Goal: Task Accomplishment & Management: Manage account settings

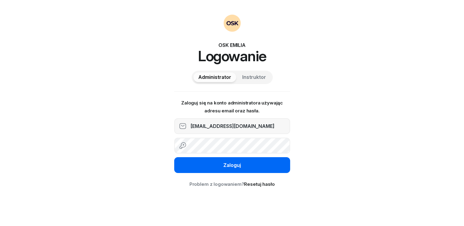
click at [236, 168] on div "Zaloguj" at bounding box center [232, 166] width 18 height 8
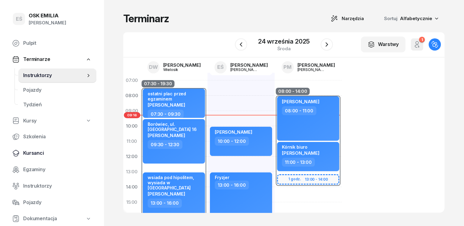
click at [35, 151] on span "Kursanci" at bounding box center [57, 154] width 68 height 8
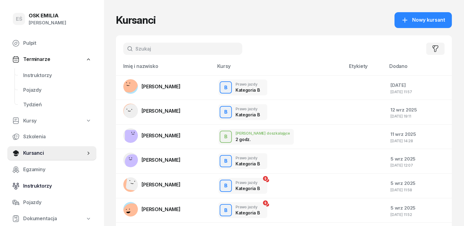
click at [38, 187] on span "Instruktorzy" at bounding box center [57, 186] width 68 height 8
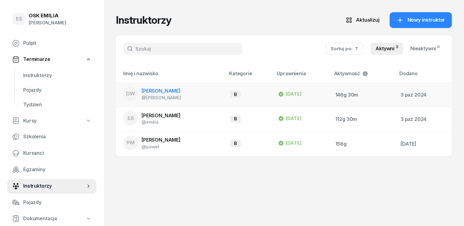
click at [160, 90] on span "[PERSON_NAME]" at bounding box center [161, 91] width 39 height 6
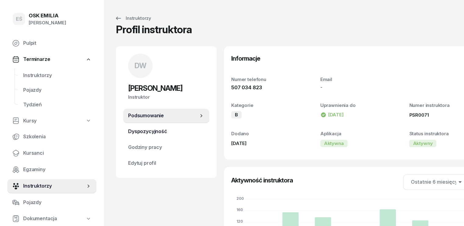
click at [154, 132] on span "Dyspozycyjność" at bounding box center [166, 132] width 76 height 8
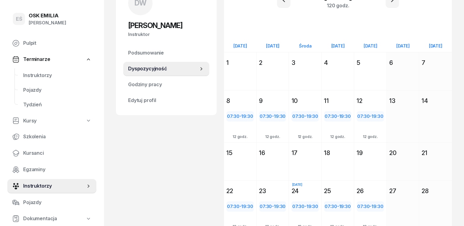
scroll to position [11, 0]
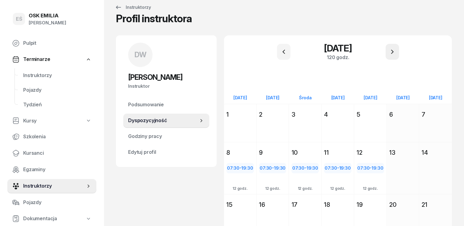
click at [393, 51] on icon "button" at bounding box center [392, 51] width 7 height 7
click at [392, 51] on icon "button" at bounding box center [392, 52] width 2 height 4
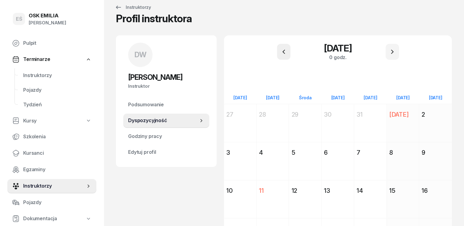
click at [288, 49] on button "button" at bounding box center [283, 52] width 13 height 16
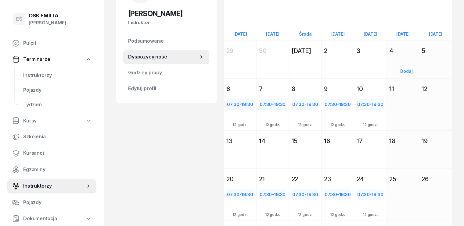
scroll to position [41, 0]
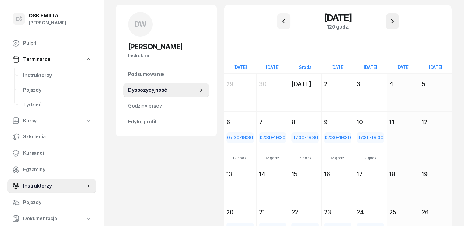
click at [393, 19] on icon "button" at bounding box center [392, 21] width 7 height 7
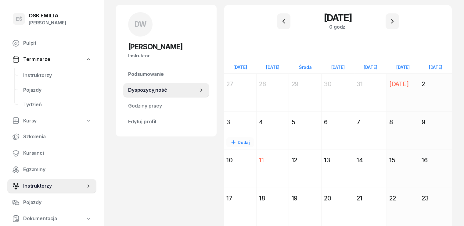
click at [224, 127] on div "3" at bounding box center [240, 122] width 32 height 11
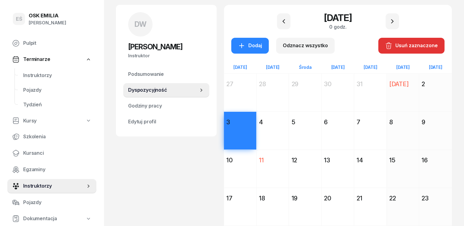
click at [176, 155] on div "DW [PERSON_NAME] Instruktor DW [PERSON_NAME] @[PERSON_NAME] wiadomość DW [PERSO…" at bounding box center [166, 142] width 101 height 274
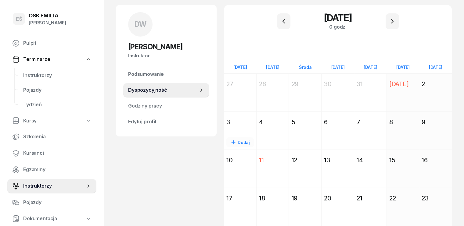
click at [228, 143] on div "Dodaj" at bounding box center [239, 143] width 27 height 10
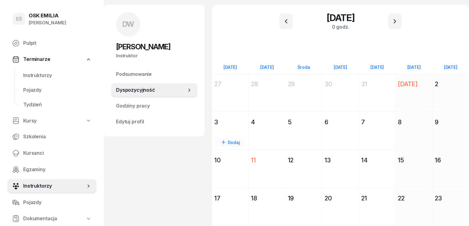
select select "08"
select select "16"
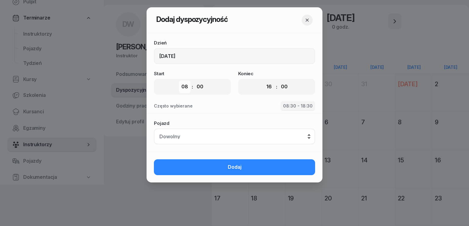
click at [186, 86] on select "00 01 02 03 04 05 06 07 08 09 10 11 12 13 14 15 16 17 18 19 20 21 22 23" at bounding box center [185, 87] width 12 height 13
select select "07"
click at [179, 81] on select "00 01 02 03 04 05 06 07 08 09 10 11 12 13 14 15 16 17 18 19 20 21 22 23" at bounding box center [185, 87] width 12 height 13
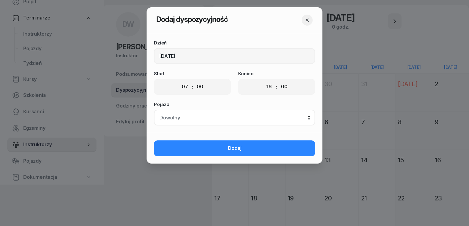
drag, startPoint x: 205, startPoint y: 87, endPoint x: 206, endPoint y: 91, distance: 3.8
click at [205, 87] on select "00 05 10 15 20 25 30 35 40 45 50 55" at bounding box center [200, 87] width 12 height 13
select select "30"
click at [194, 81] on select "00 05 10 15 20 25 30 35 40 45 50 55" at bounding box center [200, 87] width 12 height 13
click at [263, 85] on select "00 01 02 03 04 05 06 07 08 09 10 11 12 13 14 15 16 17 18 19 20 21 22 23" at bounding box center [269, 87] width 12 height 13
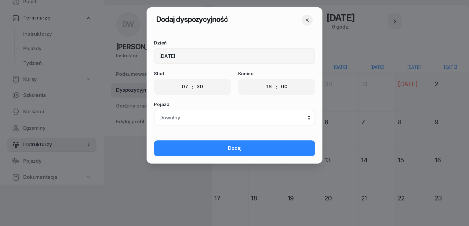
select select "19"
click at [263, 81] on select "00 01 02 03 04 05 06 07 08 09 10 11 12 13 14 15 16 17 18 19 20 21 22 23" at bounding box center [269, 87] width 12 height 13
click at [288, 83] on select "00 05 10 15 20 25 30 35 40 45 50 55" at bounding box center [284, 87] width 12 height 13
select select "30"
click at [278, 81] on select "00 05 10 15 20 25 30 35 40 45 50 55" at bounding box center [284, 87] width 12 height 13
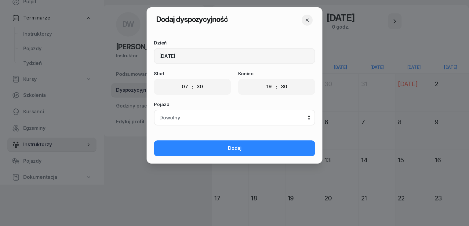
click at [248, 148] on button "Dodaj" at bounding box center [234, 149] width 161 height 16
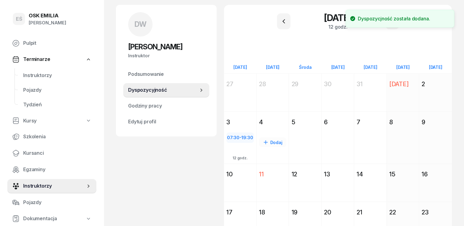
click at [267, 143] on div "Dodaj" at bounding box center [272, 143] width 27 height 10
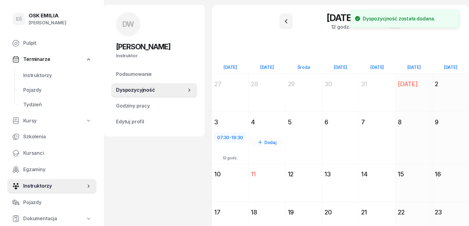
select select "08"
select select "16"
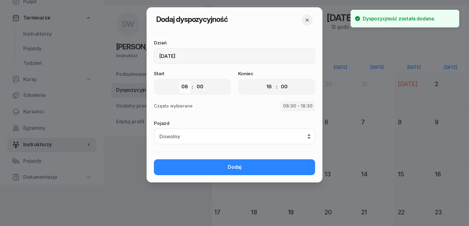
click at [189, 89] on select "00 01 02 03 04 05 06 07 08 09 10 11 12 13 14 15 16 17 18 19 20 21 22 23" at bounding box center [185, 87] width 12 height 13
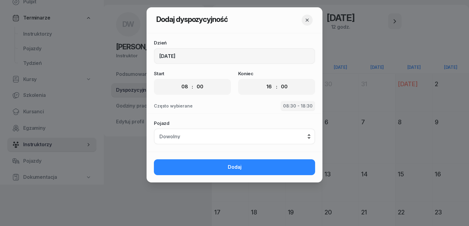
select select "07"
click at [179, 81] on select "00 01 02 03 04 05 06 07 08 09 10 11 12 13 14 15 16 17 18 19 20 21 22 23" at bounding box center [185, 87] width 12 height 13
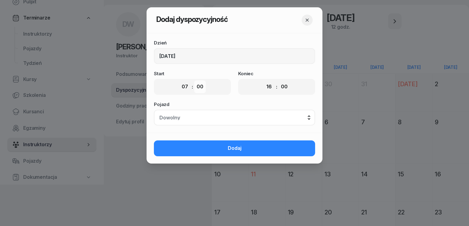
click at [198, 85] on select "00 05 10 15 20 25 30 35 40 45 50 55" at bounding box center [200, 87] width 12 height 13
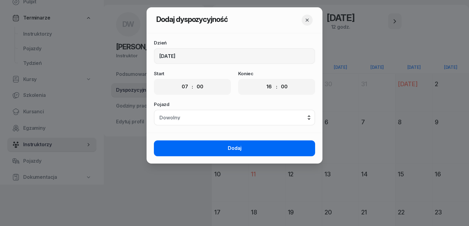
select select "30"
click at [194, 81] on select "00 05 10 15 20 25 30 35 40 45 50 55" at bounding box center [200, 87] width 12 height 13
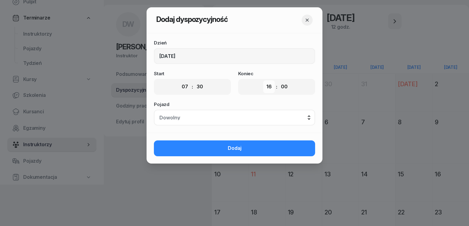
click at [264, 88] on select "00 01 02 03 04 05 06 07 08 09 10 11 12 13 14 15 16 17 18 19 20 21 22 23" at bounding box center [269, 87] width 12 height 13
select select "19"
click at [263, 81] on select "00 01 02 03 04 05 06 07 08 09 10 11 12 13 14 15 16 17 18 19 20 21 22 23" at bounding box center [269, 87] width 12 height 13
drag, startPoint x: 283, startPoint y: 86, endPoint x: 283, endPoint y: 92, distance: 5.5
click at [283, 86] on select "00 05 10 15 20 25 30 35 40 45 50 55" at bounding box center [284, 87] width 12 height 13
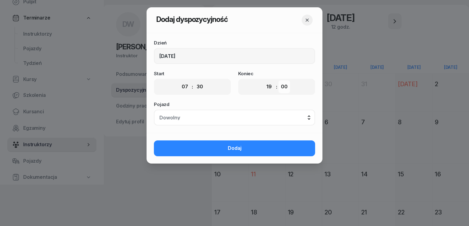
select select "30"
click at [278, 81] on select "00 05 10 15 20 25 30 35 40 45 50 55" at bounding box center [284, 87] width 12 height 13
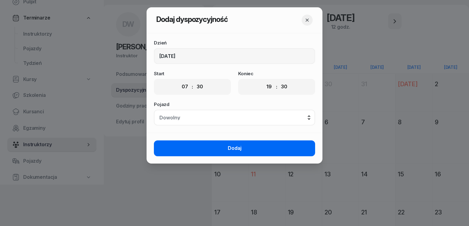
click at [270, 148] on button "Dodaj" at bounding box center [234, 149] width 161 height 16
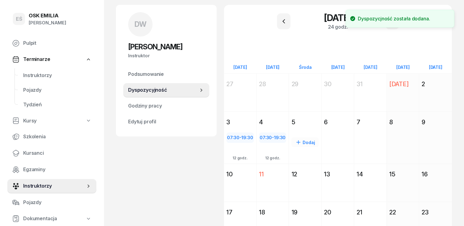
click at [307, 141] on div "Dodaj" at bounding box center [304, 143] width 27 height 10
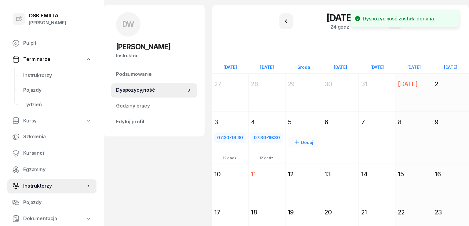
select select "08"
select select "16"
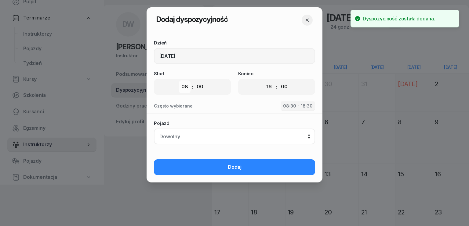
click at [187, 86] on select "00 01 02 03 04 05 06 07 08 09 10 11 12 13 14 15 16 17 18 19 20 21 22 23" at bounding box center [185, 87] width 12 height 13
select select "07"
click at [179, 81] on select "00 01 02 03 04 05 06 07 08 09 10 11 12 13 14 15 16 17 18 19 20 21 22 23" at bounding box center [185, 87] width 12 height 13
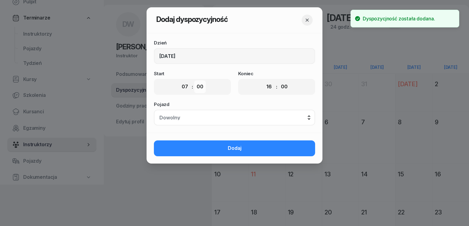
click at [200, 81] on select "00 05 10 15 20 25 30 35 40 45 50 55" at bounding box center [200, 87] width 12 height 13
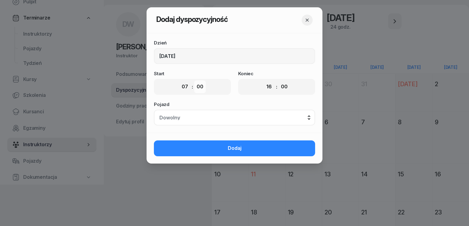
select select "30"
click at [194, 81] on select "00 05 10 15 20 25 30 35 40 45 50 55" at bounding box center [200, 87] width 12 height 13
click at [268, 89] on select "00 01 02 03 04 05 06 07 08 09 10 11 12 13 14 15 16 17 18 19 20 21 22 23" at bounding box center [269, 87] width 12 height 13
select select "19"
click at [263, 81] on select "00 01 02 03 04 05 06 07 08 09 10 11 12 13 14 15 16 17 18 19 20 21 22 23" at bounding box center [269, 87] width 12 height 13
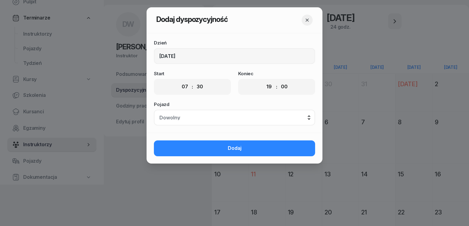
click at [291, 86] on div "00 01 02 03 04 05 06 07 08 09 10 11 12 13 14 15 16 17 18 19 20 21 22 23 : 00 05…" at bounding box center [276, 87] width 77 height 16
click at [285, 88] on select "00 05 10 15 20 25 30 35 40 45 50 55" at bounding box center [284, 87] width 12 height 13
select select "30"
click at [278, 81] on select "00 05 10 15 20 25 30 35 40 45 50 55" at bounding box center [284, 87] width 12 height 13
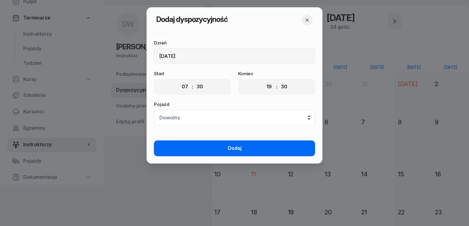
click at [255, 145] on button "Dodaj" at bounding box center [234, 149] width 161 height 16
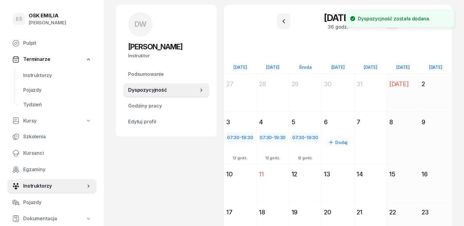
click at [335, 143] on div "Dodaj" at bounding box center [337, 143] width 27 height 10
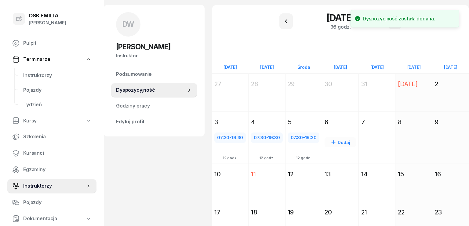
select select "08"
select select "16"
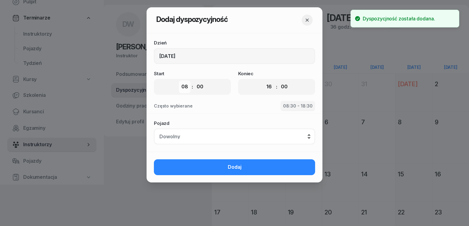
drag, startPoint x: 186, startPoint y: 87, endPoint x: 187, endPoint y: 92, distance: 5.9
click at [186, 87] on select "00 01 02 03 04 05 06 07 08 09 10 11 12 13 14 15 16 17 18 19 20 21 22 23" at bounding box center [185, 87] width 12 height 13
select select "07"
click at [179, 81] on select "00 01 02 03 04 05 06 07 08 09 10 11 12 13 14 15 16 17 18 19 20 21 22 23" at bounding box center [185, 87] width 12 height 13
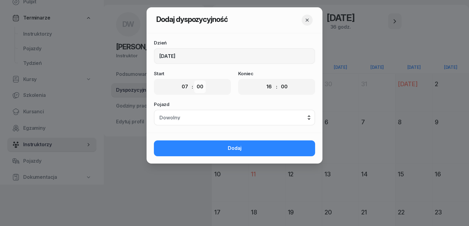
click at [204, 85] on select "00 05 10 15 20 25 30 35 40 45 50 55" at bounding box center [200, 87] width 12 height 13
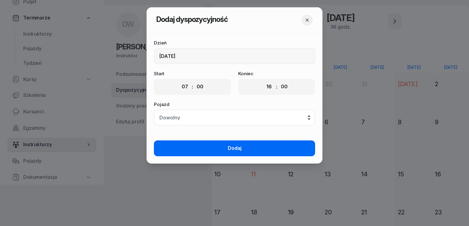
select select "30"
click at [194, 81] on select "00 05 10 15 20 25 30 35 40 45 50 55" at bounding box center [200, 87] width 12 height 13
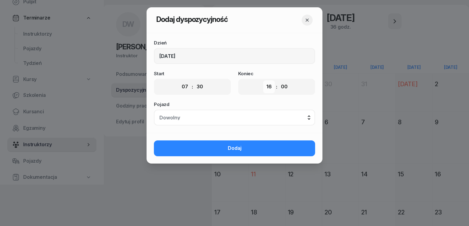
click at [265, 90] on select "00 01 02 03 04 05 06 07 08 09 10 11 12 13 14 15 16 17 18 19 20 21 22 23" at bounding box center [269, 87] width 12 height 13
click at [263, 81] on div "00 01 02 03 04 05 06 07 08 09 10 11 12 13 14 15 16 17 18 19 20 21 22 23 : 00 05…" at bounding box center [276, 87] width 77 height 16
drag, startPoint x: 267, startPoint y: 86, endPoint x: 268, endPoint y: 89, distance: 3.2
click at [267, 86] on select "00 01 02 03 04 05 06 07 08 09 10 11 12 13 14 15 16 17 18 19 20 21 22 23" at bounding box center [269, 87] width 12 height 13
select select "19"
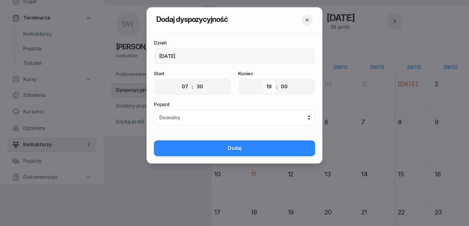
click at [263, 81] on select "00 01 02 03 04 05 06 07 08 09 10 11 12 13 14 15 16 17 18 19 20 21 22 23" at bounding box center [269, 87] width 12 height 13
click at [292, 84] on div "00 01 02 03 04 05 06 07 08 09 10 11 12 13 14 15 16 17 18 19 20 21 22 23 : 00 05…" at bounding box center [276, 87] width 77 height 16
click at [285, 86] on select "00 05 10 15 20 25 30 35 40 45 50 55" at bounding box center [284, 87] width 12 height 13
select select "30"
click at [278, 81] on select "00 05 10 15 20 25 30 35 40 45 50 55" at bounding box center [284, 87] width 12 height 13
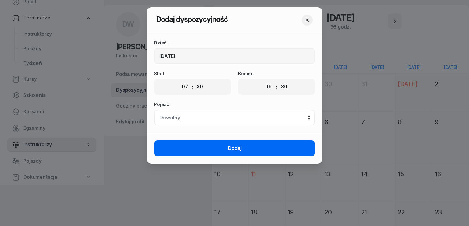
click at [261, 147] on button "Dodaj" at bounding box center [234, 149] width 161 height 16
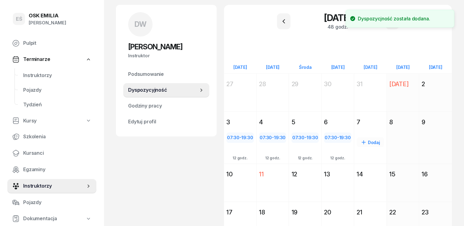
click at [364, 142] on icon at bounding box center [364, 142] width 6 height 6
select select "08"
select select "16"
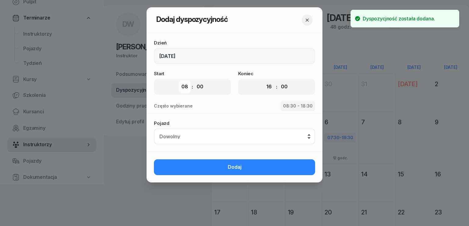
click at [188, 84] on select "00 01 02 03 04 05 06 07 08 09 10 11 12 13 14 15 16 17 18 19 20 21 22 23" at bounding box center [185, 87] width 12 height 13
select select "07"
click at [179, 81] on select "00 01 02 03 04 05 06 07 08 09 10 11 12 13 14 15 16 17 18 19 20 21 22 23" at bounding box center [185, 87] width 12 height 13
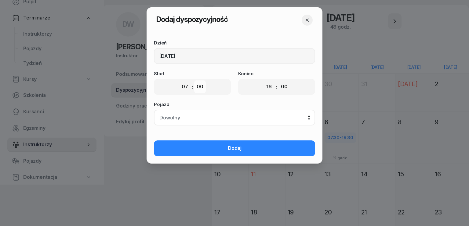
click at [204, 91] on select "00 05 10 15 20 25 30 35 40 45 50 55" at bounding box center [200, 87] width 12 height 13
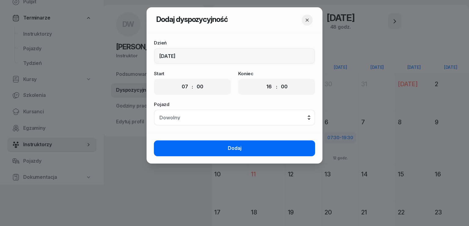
select select "30"
click at [194, 81] on select "00 05 10 15 20 25 30 35 40 45 50 55" at bounding box center [200, 87] width 12 height 13
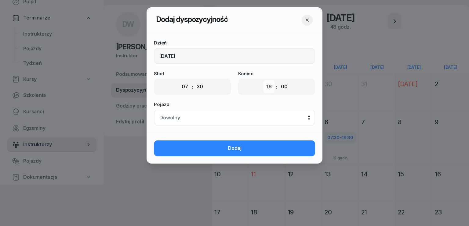
click at [270, 90] on select "00 01 02 03 04 05 06 07 08 09 10 11 12 13 14 15 16 17 18 19 20 21 22 23" at bounding box center [269, 87] width 12 height 13
click at [269, 89] on select "00 01 02 03 04 05 06 07 08 09 10 11 12 13 14 15 16 17 18 19 20 21 22 23" at bounding box center [269, 87] width 12 height 13
select select "19"
click at [263, 81] on select "00 01 02 03 04 05 06 07 08 09 10 11 12 13 14 15 16 17 18 19 20 21 22 23" at bounding box center [269, 87] width 12 height 13
drag, startPoint x: 287, startPoint y: 83, endPoint x: 286, endPoint y: 89, distance: 6.1
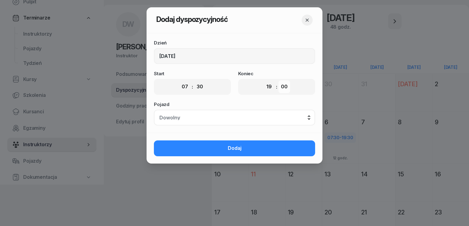
click at [287, 83] on select "00 05 10 15 20 25 30 35 40 45 50 55" at bounding box center [284, 87] width 12 height 13
select select "30"
click at [278, 81] on select "00 05 10 15 20 25 30 35 40 45 50 55" at bounding box center [284, 87] width 12 height 13
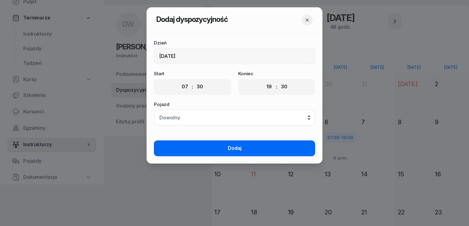
click at [254, 147] on button "Dodaj" at bounding box center [234, 149] width 161 height 16
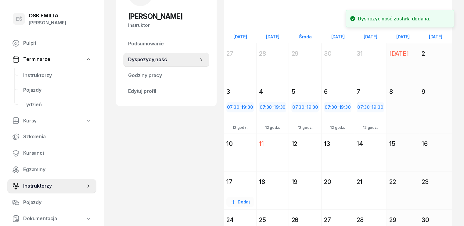
scroll to position [120, 0]
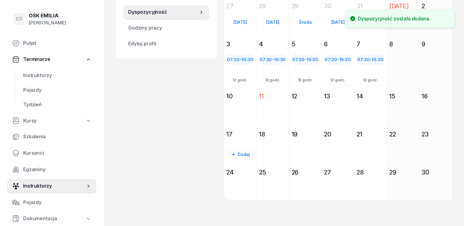
click at [229, 155] on div "Dodaj" at bounding box center [239, 155] width 27 height 10
select select "08"
select select "16"
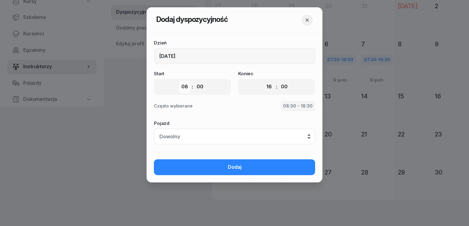
click at [181, 85] on select "00 01 02 03 04 05 06 07 08 09 10 11 12 13 14 15 16 17 18 19 20 21 22 23" at bounding box center [185, 87] width 12 height 13
select select "07"
click at [179, 81] on select "00 01 02 03 04 05 06 07 08 09 10 11 12 13 14 15 16 17 18 19 20 21 22 23" at bounding box center [185, 87] width 12 height 13
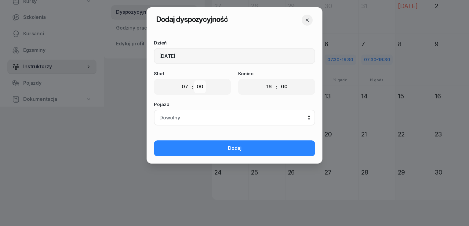
click at [202, 88] on select "00 05 10 15 20 25 30 35 40 45 50 55" at bounding box center [200, 87] width 12 height 13
select select "30"
click at [194, 81] on select "00 05 10 15 20 25 30 35 40 45 50 55" at bounding box center [200, 87] width 12 height 13
drag, startPoint x: 271, startPoint y: 85, endPoint x: 271, endPoint y: 92, distance: 8.0
click at [271, 85] on select "00 01 02 03 04 05 06 07 08 09 10 11 12 13 14 15 16 17 18 19 20 21 22 23" at bounding box center [269, 87] width 12 height 13
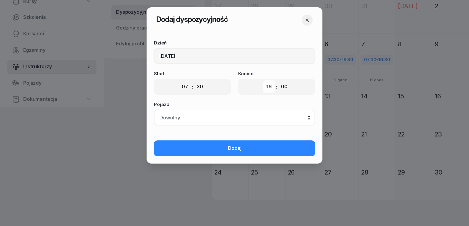
select select "19"
click at [263, 81] on select "00 01 02 03 04 05 06 07 08 09 10 11 12 13 14 15 16 17 18 19 20 21 22 23" at bounding box center [269, 87] width 12 height 13
click at [288, 89] on select "00 05 10 15 20 25 30 35 40 45 50 55" at bounding box center [284, 87] width 12 height 13
select select "30"
click at [278, 81] on select "00 05 10 15 20 25 30 35 40 45 50 55" at bounding box center [284, 87] width 12 height 13
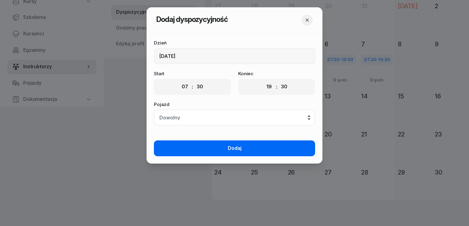
click at [263, 145] on button "Dodaj" at bounding box center [234, 149] width 161 height 16
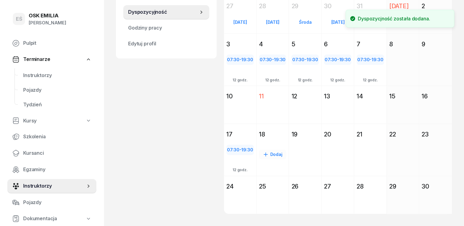
click at [270, 153] on div "Dodaj" at bounding box center [272, 155] width 27 height 10
select select "08"
select select "16"
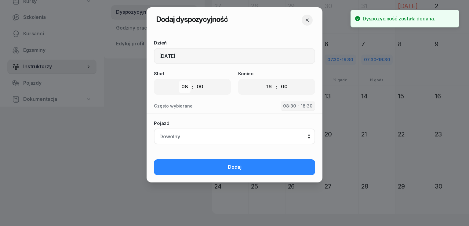
click at [187, 87] on select "00 01 02 03 04 05 06 07 08 09 10 11 12 13 14 15 16 17 18 19 20 21 22 23" at bounding box center [185, 87] width 12 height 13
select select "07"
click at [179, 81] on select "00 01 02 03 04 05 06 07 08 09 10 11 12 13 14 15 16 17 18 19 20 21 22 23" at bounding box center [185, 87] width 12 height 13
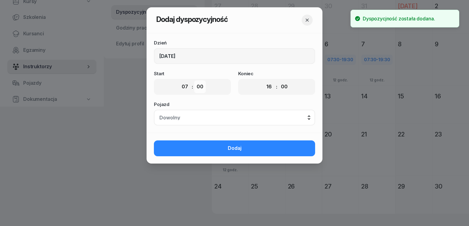
drag, startPoint x: 198, startPoint y: 86, endPoint x: 199, endPoint y: 92, distance: 6.2
click at [198, 86] on select "00 05 10 15 20 25 30 35 40 45 50 55" at bounding box center [200, 87] width 12 height 13
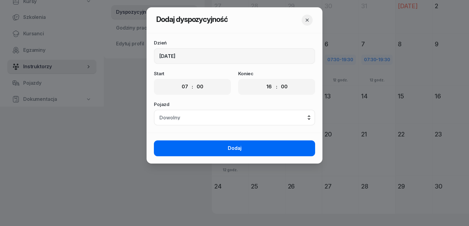
select select "30"
click at [194, 81] on select "00 05 10 15 20 25 30 35 40 45 50 55" at bounding box center [200, 87] width 12 height 13
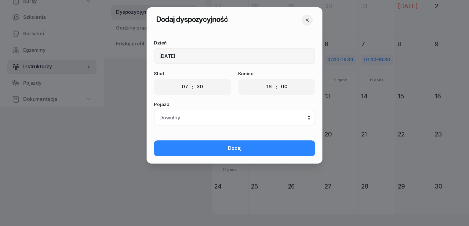
click at [257, 89] on div "00 01 02 03 04 05 06 07 08 09 10 11 12 13 14 15 16 17 18 19 20 21 22 23 : 00 05…" at bounding box center [276, 87] width 77 height 16
click at [266, 88] on select "00 01 02 03 04 05 06 07 08 09 10 11 12 13 14 15 16 17 18 19 20 21 22 23" at bounding box center [269, 87] width 12 height 13
select select "19"
click at [263, 81] on select "00 01 02 03 04 05 06 07 08 09 10 11 12 13 14 15 16 17 18 19 20 21 22 23" at bounding box center [269, 87] width 12 height 13
click at [284, 87] on select "00 05 10 15 20 25 30 35 40 45 50 55" at bounding box center [284, 87] width 12 height 13
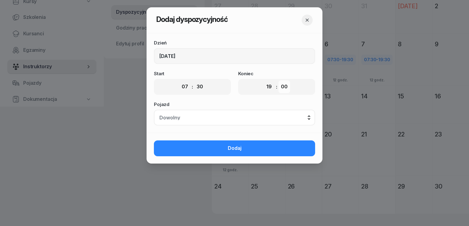
select select "30"
click at [278, 81] on select "00 05 10 15 20 25 30 35 40 45 50 55" at bounding box center [284, 87] width 12 height 13
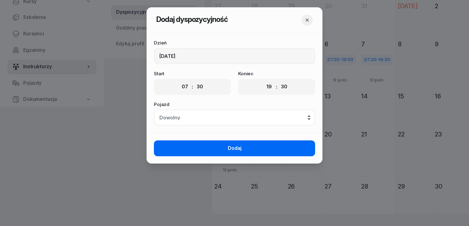
click at [265, 146] on button "Dodaj" at bounding box center [234, 149] width 161 height 16
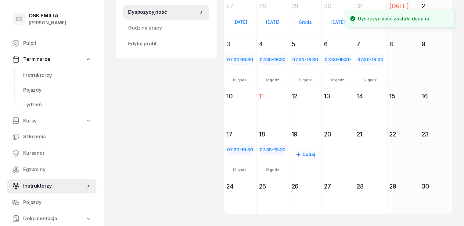
click at [307, 156] on div "Dodaj" at bounding box center [304, 155] width 27 height 10
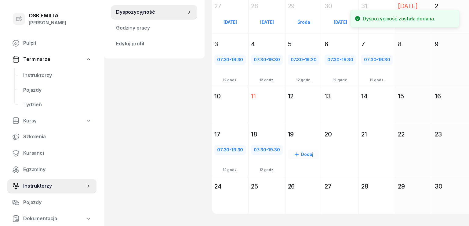
select select "08"
select select "16"
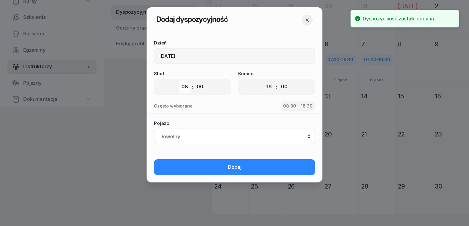
click at [186, 84] on select "00 01 02 03 04 05 06 07 08 09 10 11 12 13 14 15 16 17 18 19 20 21 22 23" at bounding box center [185, 87] width 12 height 13
select select "07"
click at [179, 81] on select "00 01 02 03 04 05 06 07 08 09 10 11 12 13 14 15 16 17 18 19 20 21 22 23" at bounding box center [185, 87] width 12 height 13
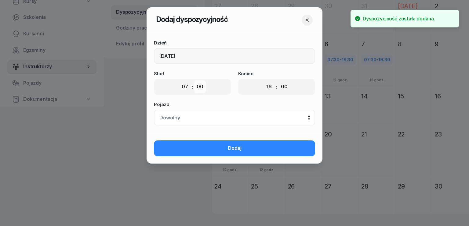
click at [203, 87] on select "00 05 10 15 20 25 30 35 40 45 50 55" at bounding box center [200, 87] width 12 height 13
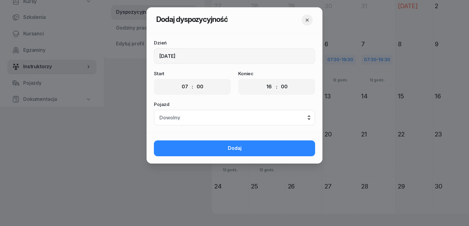
select select "30"
click at [194, 81] on select "00 05 10 15 20 25 30 35 40 45 50 55" at bounding box center [200, 87] width 12 height 13
click at [260, 86] on div "00 01 02 03 04 05 06 07 08 09 10 11 12 13 14 15 16 17 18 19 20 21 22 23 : 00 05…" at bounding box center [276, 87] width 77 height 16
click at [266, 90] on select "00 01 02 03 04 05 06 07 08 09 10 11 12 13 14 15 16 17 18 19 20 21 22 23" at bounding box center [269, 87] width 12 height 13
select select "19"
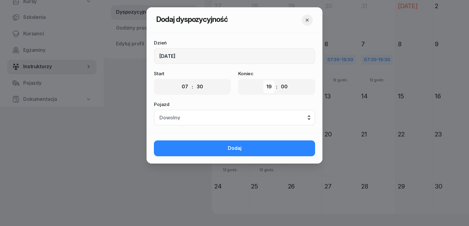
click at [263, 81] on select "00 01 02 03 04 05 06 07 08 09 10 11 12 13 14 15 16 17 18 19 20 21 22 23" at bounding box center [269, 87] width 12 height 13
click at [284, 87] on select "00 05 10 15 20 25 30 35 40 45 50 55" at bounding box center [284, 87] width 12 height 13
select select "30"
click at [278, 81] on select "00 05 10 15 20 25 30 35 40 45 50 55" at bounding box center [284, 87] width 12 height 13
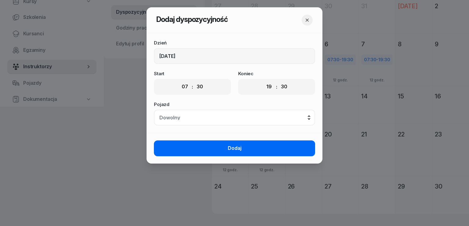
click at [257, 147] on button "Dodaj" at bounding box center [234, 149] width 161 height 16
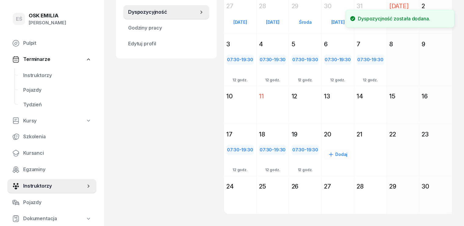
click at [338, 153] on div "Dodaj" at bounding box center [337, 155] width 27 height 10
select select "08"
select select "16"
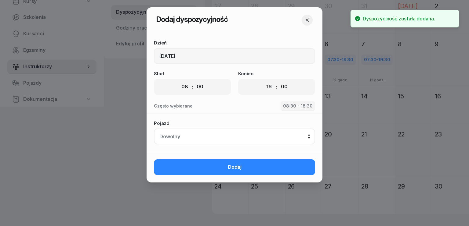
click at [178, 86] on div "00 01 02 03 04 05 06 07 08 09 10 11 12 13 14 15 16 17 18 19 20 21 22 23 : 00 05…" at bounding box center [192, 87] width 77 height 16
click at [183, 88] on select "00 01 02 03 04 05 06 07 08 09 10 11 12 13 14 15 16 17 18 19 20 21 22 23" at bounding box center [185, 87] width 12 height 13
click at [179, 81] on select "00 01 02 03 04 05 06 07 08 09 10 11 12 13 14 15 16 17 18 19 20 21 22 23" at bounding box center [185, 87] width 12 height 13
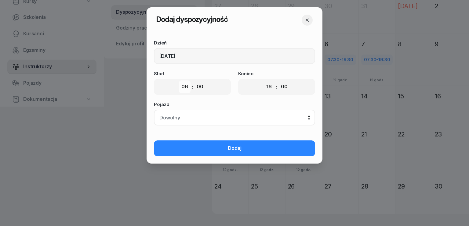
click at [182, 86] on select "00 01 02 03 04 05 06 07 08 09 10 11 12 13 14 15 16 17 18 19 20 21 22 23" at bounding box center [185, 87] width 12 height 13
select select "07"
click at [179, 81] on select "00 01 02 03 04 05 06 07 08 09 10 11 12 13 14 15 16 17 18 19 20 21 22 23" at bounding box center [185, 87] width 12 height 13
click at [200, 86] on select "00 05 10 15 20 25 30 35 40 45 50 55" at bounding box center [200, 87] width 12 height 13
select select "30"
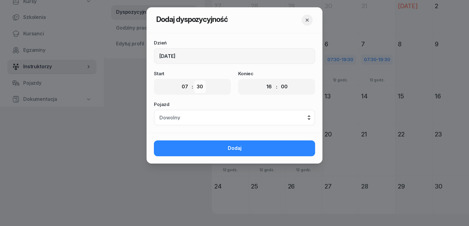
click at [194, 81] on select "00 05 10 15 20 25 30 35 40 45 50 55" at bounding box center [200, 87] width 12 height 13
drag, startPoint x: 267, startPoint y: 89, endPoint x: 268, endPoint y: 92, distance: 3.8
click at [267, 89] on select "00 01 02 03 04 05 06 07 08 09 10 11 12 13 14 15 16 17 18 19 20 21 22 23" at bounding box center [269, 87] width 12 height 13
select select "19"
click at [263, 81] on select "00 01 02 03 04 05 06 07 08 09 10 11 12 13 14 15 16 17 18 19 20 21 22 23" at bounding box center [269, 87] width 12 height 13
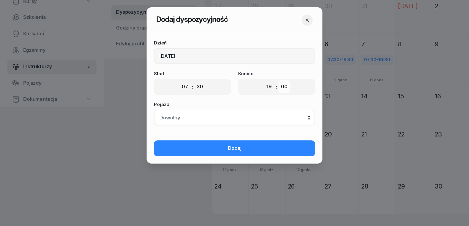
click at [287, 87] on select "00 05 10 15 20 25 30 35 40 45 50 55" at bounding box center [284, 87] width 12 height 13
select select "30"
click at [278, 81] on select "00 05 10 15 20 25 30 35 40 45 50 55" at bounding box center [284, 87] width 12 height 13
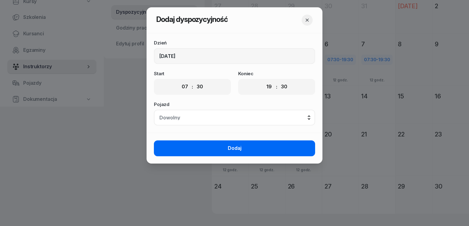
click at [270, 148] on button "Dodaj" at bounding box center [234, 149] width 161 height 16
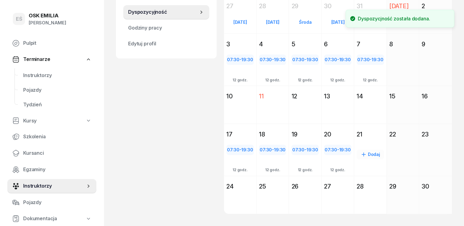
click at [372, 152] on div "Dodaj" at bounding box center [370, 155] width 27 height 10
select select "08"
select select "16"
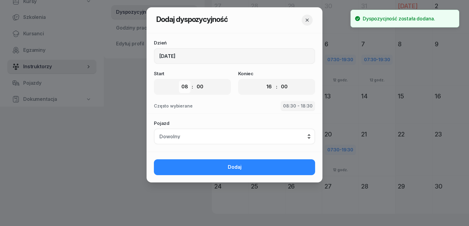
click at [188, 89] on select "00 01 02 03 04 05 06 07 08 09 10 11 12 13 14 15 16 17 18 19 20 21 22 23" at bounding box center [185, 87] width 12 height 13
select select "07"
click at [179, 81] on select "00 01 02 03 04 05 06 07 08 09 10 11 12 13 14 15 16 17 18 19 20 21 22 23" at bounding box center [185, 87] width 12 height 13
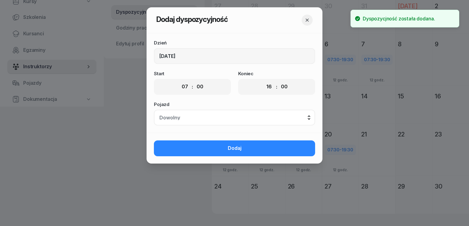
drag, startPoint x: 200, startPoint y: 84, endPoint x: 206, endPoint y: 100, distance: 16.7
click at [200, 84] on select "00 05 10 15 20 25 30 35 40 45 50 55" at bounding box center [200, 87] width 12 height 13
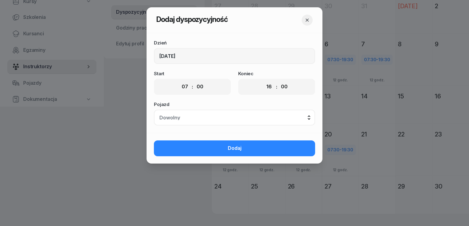
select select "30"
click at [194, 81] on select "00 05 10 15 20 25 30 35 40 45 50 55" at bounding box center [200, 87] width 12 height 13
click at [269, 87] on select "00 01 02 03 04 05 06 07 08 09 10 11 12 13 14 15 16 17 18 19 20 21 22 23" at bounding box center [269, 87] width 12 height 13
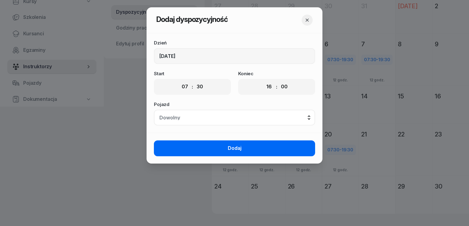
select select "19"
click at [263, 81] on select "00 01 02 03 04 05 06 07 08 09 10 11 12 13 14 15 16 17 18 19 20 21 22 23" at bounding box center [269, 87] width 12 height 13
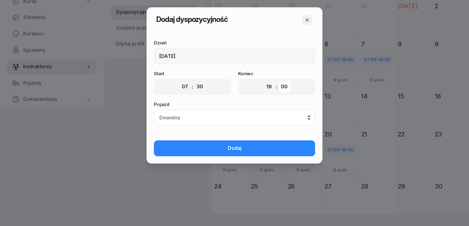
click at [287, 86] on select "00 05 10 15 20 25 30 35 40 45 50 55" at bounding box center [284, 87] width 12 height 13
select select "30"
click at [278, 81] on select "00 05 10 15 20 25 30 35 40 45 50 55" at bounding box center [284, 87] width 12 height 13
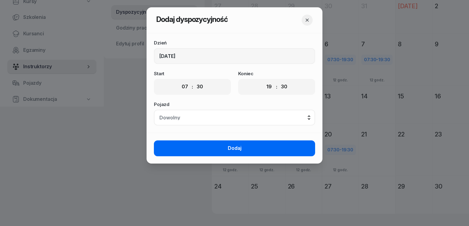
click at [266, 149] on button "Dodaj" at bounding box center [234, 149] width 161 height 16
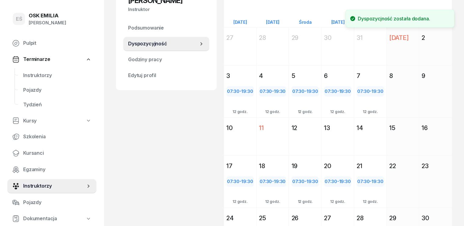
scroll to position [11, 0]
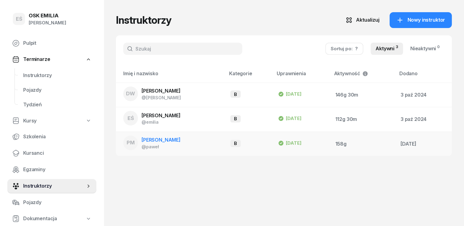
click at [160, 145] on div "@paweł" at bounding box center [161, 146] width 39 height 5
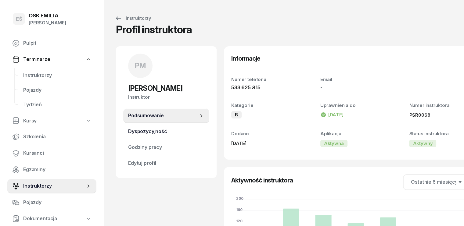
click at [147, 130] on span "Dyspozycyjność" at bounding box center [166, 132] width 76 height 8
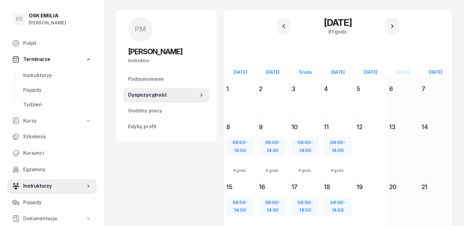
scroll to position [8, 0]
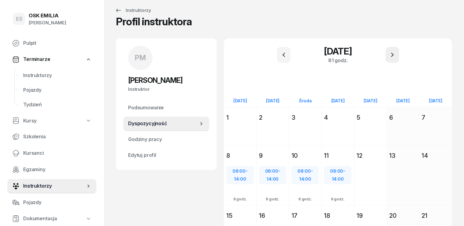
click at [392, 55] on icon "button" at bounding box center [392, 54] width 7 height 7
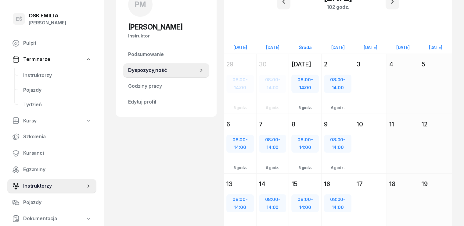
scroll to position [22, 0]
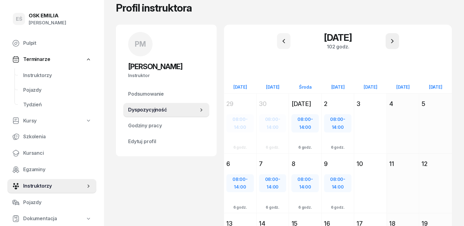
click at [393, 43] on icon "button" at bounding box center [392, 41] width 7 height 7
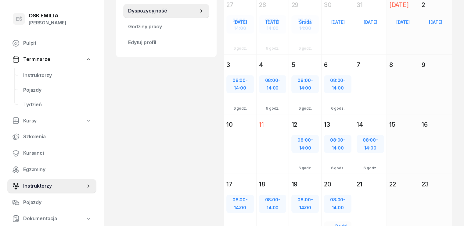
scroll to position [161, 0]
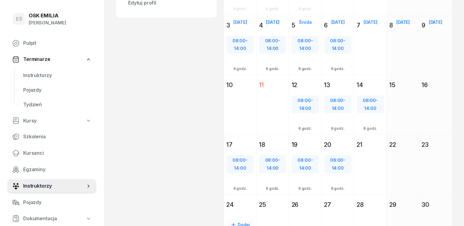
click at [229, 220] on div "Dodaj" at bounding box center [239, 225] width 27 height 10
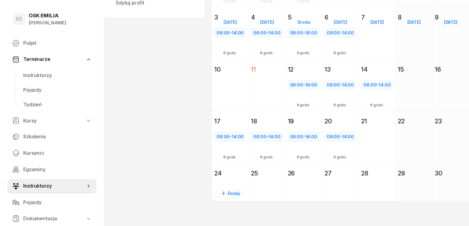
select select "08"
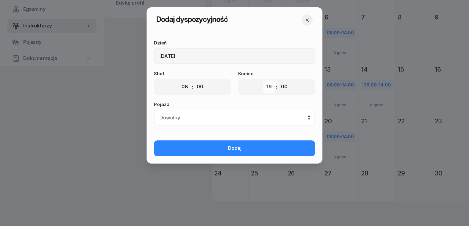
click at [269, 86] on select "00 01 02 03 04 05 06 07 08 09 10 11 12 13 14 15 16 17 18 19 20 21 22 23" at bounding box center [269, 87] width 12 height 13
select select "14"
click at [263, 81] on select "00 01 02 03 04 05 06 07 08 09 10 11 12 13 14 15 16 17 18 19 20 21 22 23" at bounding box center [269, 87] width 12 height 13
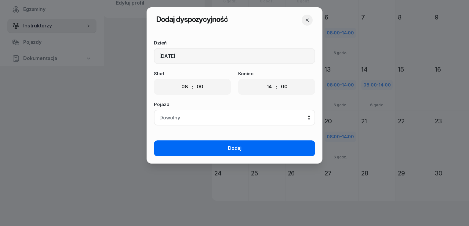
click at [254, 146] on button "Dodaj" at bounding box center [234, 149] width 161 height 16
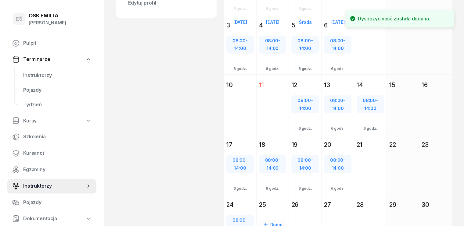
click at [265, 220] on div "Dodaj" at bounding box center [272, 225] width 27 height 10
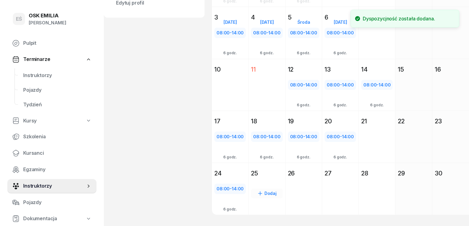
select select "08"
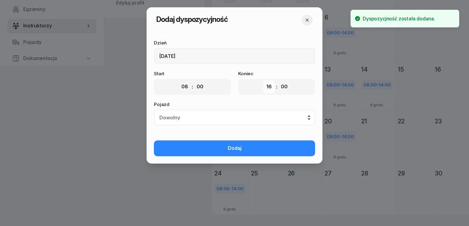
drag, startPoint x: 269, startPoint y: 89, endPoint x: 269, endPoint y: 92, distance: 3.7
click at [269, 89] on select "00 01 02 03 04 05 06 07 08 09 10 11 12 13 14 15 16 17 18 19 20 21 22 23" at bounding box center [269, 87] width 12 height 13
select select "14"
click at [263, 81] on select "00 01 02 03 04 05 06 07 08 09 10 11 12 13 14 15 16 17 18 19 20 21 22 23" at bounding box center [269, 87] width 12 height 13
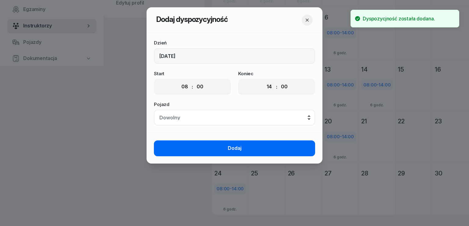
click at [248, 149] on button "Dodaj" at bounding box center [234, 149] width 161 height 16
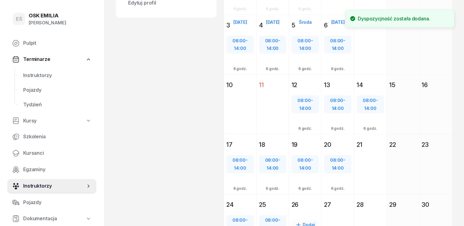
click at [298, 220] on div "Dodaj" at bounding box center [304, 225] width 27 height 10
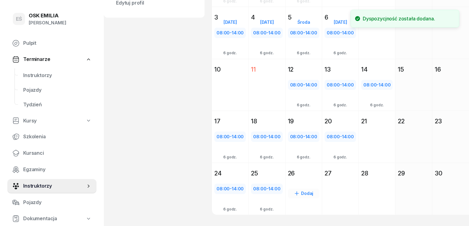
select select "08"
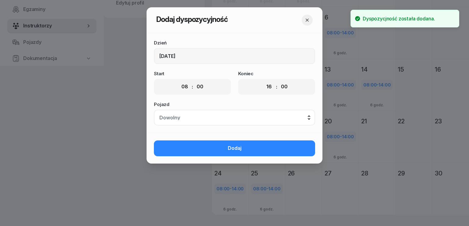
click at [262, 89] on div "00 01 02 03 04 05 06 07 08 09 10 11 12 13 14 15 16 17 18 19 20 21 22 23 : 00 05…" at bounding box center [276, 87] width 77 height 16
click at [269, 89] on select "00 01 02 03 04 05 06 07 08 09 10 11 12 13 14 15 16 17 18 19 20 21 22 23" at bounding box center [269, 87] width 12 height 13
select select "14"
click at [263, 81] on select "00 01 02 03 04 05 06 07 08 09 10 11 12 13 14 15 16 17 18 19 20 21 22 23" at bounding box center [269, 87] width 12 height 13
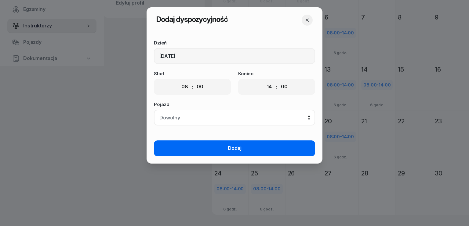
click at [253, 147] on button "Dodaj" at bounding box center [234, 149] width 161 height 16
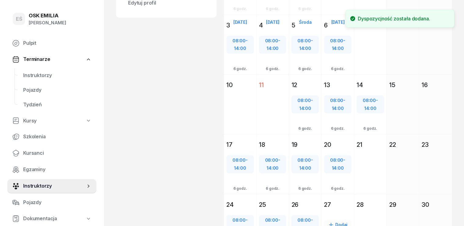
click at [339, 220] on div "Dodaj" at bounding box center [337, 225] width 27 height 10
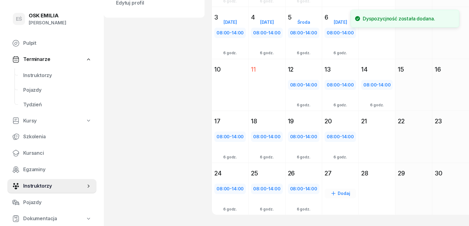
select select "08"
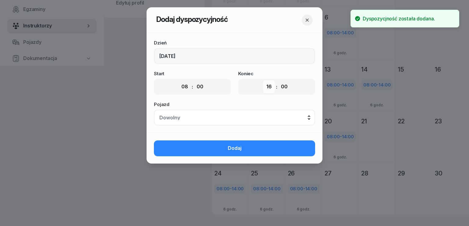
click at [272, 87] on select "00 01 02 03 04 05 06 07 08 09 10 11 12 13 14 15 16 17 18 19 20 21 22 23" at bounding box center [269, 87] width 12 height 13
select select "14"
click at [263, 81] on select "00 01 02 03 04 05 06 07 08 09 10 11 12 13 14 15 16 17 18 19 20 21 22 23" at bounding box center [269, 87] width 12 height 13
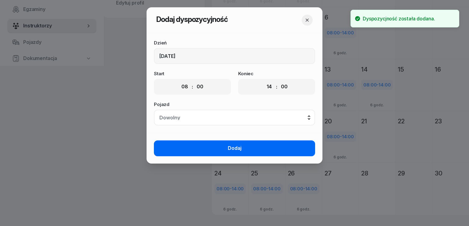
click at [257, 147] on button "Dodaj" at bounding box center [234, 149] width 161 height 16
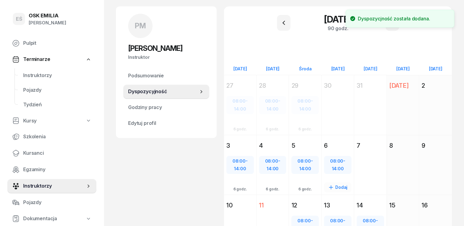
scroll to position [38, 0]
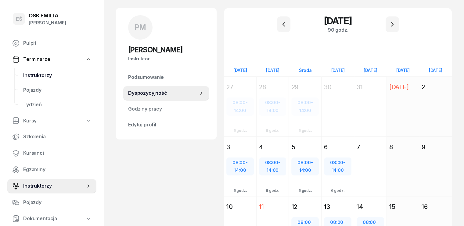
click at [49, 75] on span "Instruktorzy" at bounding box center [57, 76] width 68 height 8
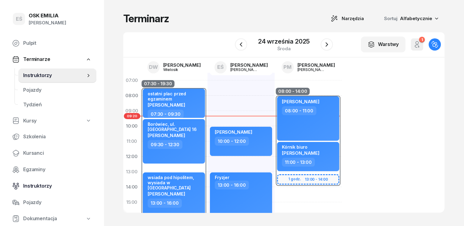
click at [48, 187] on span "Instruktorzy" at bounding box center [57, 186] width 68 height 8
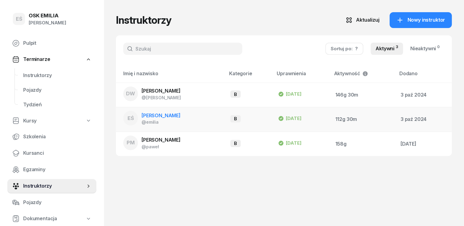
click at [157, 120] on div "@emilia" at bounding box center [161, 122] width 39 height 5
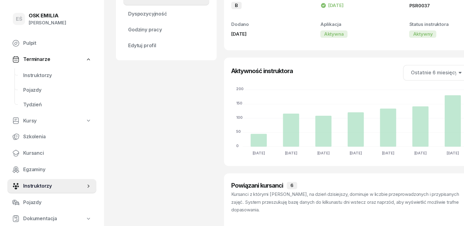
scroll to position [122, 0]
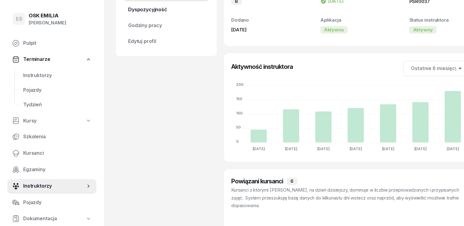
click at [144, 10] on span "Dyspozycyjność" at bounding box center [166, 10] width 76 height 8
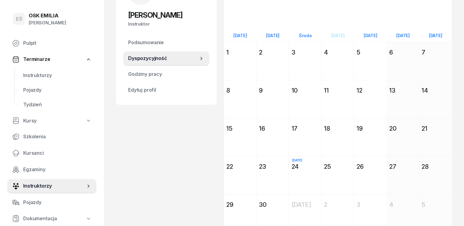
scroll to position [14, 0]
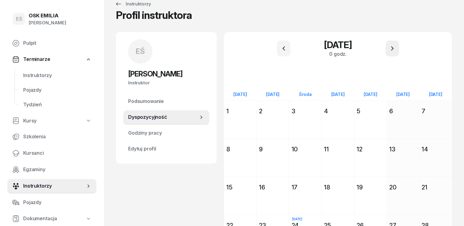
click at [390, 47] on icon "button" at bounding box center [392, 48] width 7 height 7
click at [233, 168] on div "Dodaj" at bounding box center [239, 170] width 27 height 10
select select "08"
select select "16"
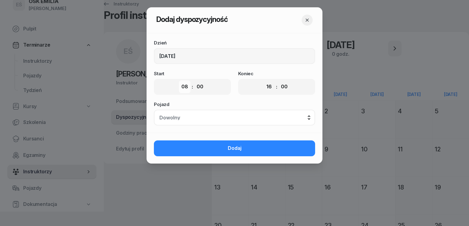
click at [186, 89] on select "00 01 02 03 04 05 06 07 08 09 10 11 12 13 14 15 16 17 18 19 20 21 22 23" at bounding box center [185, 87] width 12 height 13
select select "07"
click at [179, 81] on select "00 01 02 03 04 05 06 07 08 09 10 11 12 13 14 15 16 17 18 19 20 21 22 23" at bounding box center [185, 87] width 12 height 13
click at [269, 88] on select "00 01 02 03 04 05 06 07 08 09 10 11 12 13 14 15 16 17 18 19 20 21 22 23" at bounding box center [269, 87] width 12 height 13
click at [263, 81] on select "00 01 02 03 04 05 06 07 08 09 10 11 12 13 14 15 16 17 18 19 20 21 22 23" at bounding box center [269, 87] width 12 height 13
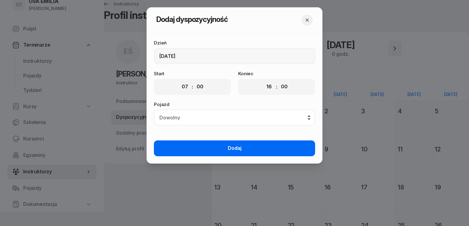
click at [228, 147] on span "Dodaj" at bounding box center [235, 149] width 14 height 8
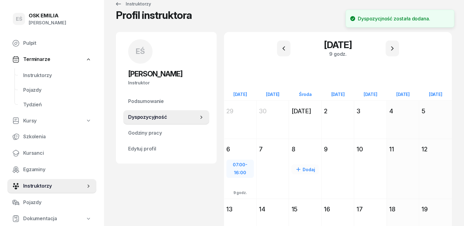
scroll to position [45, 0]
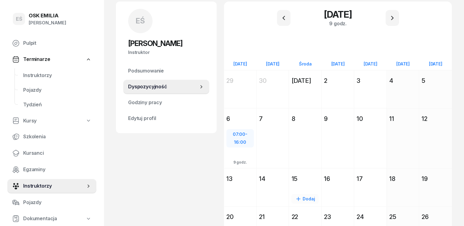
click at [297, 196] on icon at bounding box center [298, 199] width 6 height 6
select select "08"
select select "16"
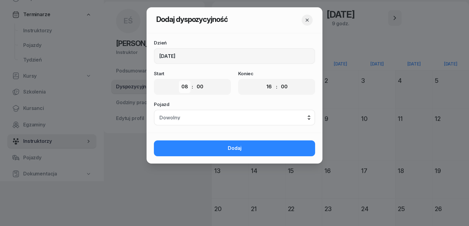
click at [185, 85] on select "00 01 02 03 04 05 06 07 08 09 10 11 12 13 14 15 16 17 18 19 20 21 22 23" at bounding box center [185, 87] width 12 height 13
select select "07"
click at [179, 81] on select "00 01 02 03 04 05 06 07 08 09 10 11 12 13 14 15 16 17 18 19 20 21 22 23" at bounding box center [185, 87] width 12 height 13
click at [270, 86] on select "00 01 02 03 04 05 06 07 08 09 10 11 12 13 14 15 16 17 18 19 20 21 22 23" at bounding box center [269, 87] width 12 height 13
select select "14"
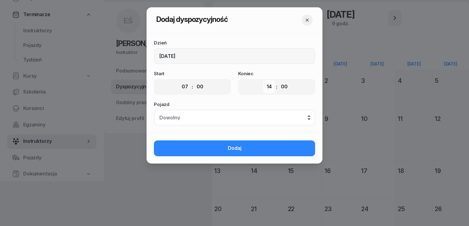
click at [263, 81] on select "00 01 02 03 04 05 06 07 08 09 10 11 12 13 14 15 16 17 18 19 20 21 22 23" at bounding box center [269, 87] width 12 height 13
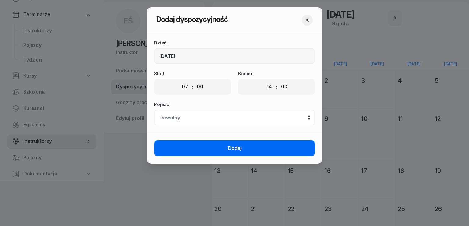
click at [245, 146] on button "Dodaj" at bounding box center [234, 149] width 161 height 16
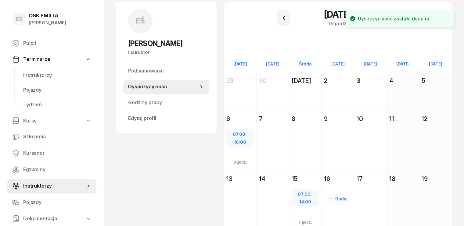
scroll to position [75, 0]
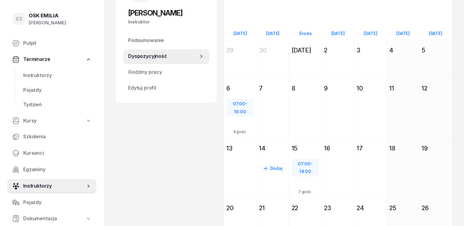
click at [263, 166] on icon at bounding box center [266, 169] width 6 height 6
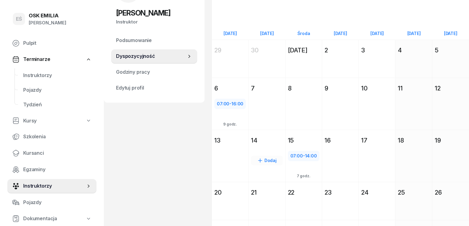
select select "08"
select select "16"
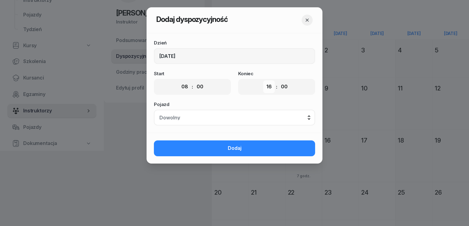
click at [266, 86] on select "00 01 02 03 04 05 06 07 08 09 10 11 12 13 14 15 16 17 18 19 20 21 22 23" at bounding box center [269, 87] width 12 height 13
click at [263, 81] on select "00 01 02 03 04 05 06 07 08 09 10 11 12 13 14 15 16 17 18 19 20 21 22 23" at bounding box center [269, 87] width 12 height 13
click at [246, 147] on button "Dodaj" at bounding box center [234, 149] width 161 height 16
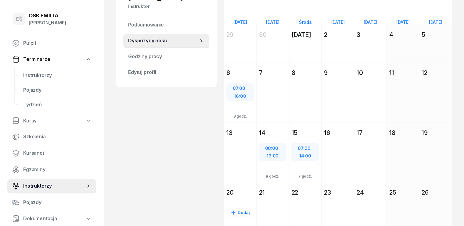
scroll to position [106, 0]
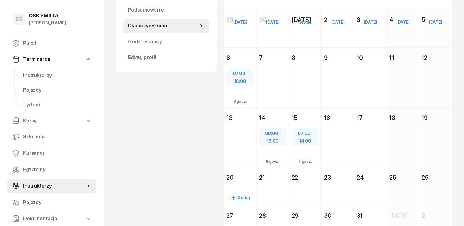
click at [231, 193] on div "Dodaj" at bounding box center [239, 198] width 27 height 10
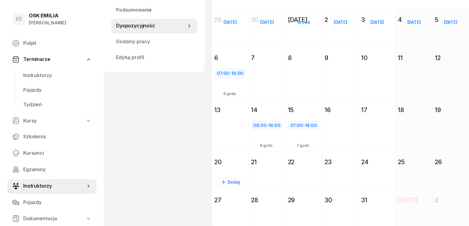
select select "08"
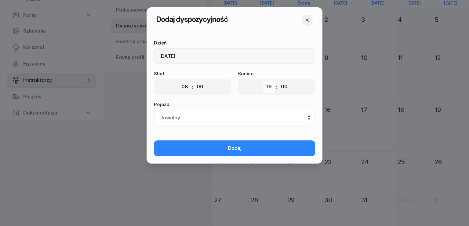
click at [267, 86] on select "00 01 02 03 04 05 06 07 08 09 10 11 12 13 14 15 16 17 18 19 20 21 22 23" at bounding box center [269, 87] width 12 height 13
select select "17"
click at [263, 81] on select "00 01 02 03 04 05 06 07 08 09 10 11 12 13 14 15 16 17 18 19 20 21 22 23" at bounding box center [269, 87] width 12 height 13
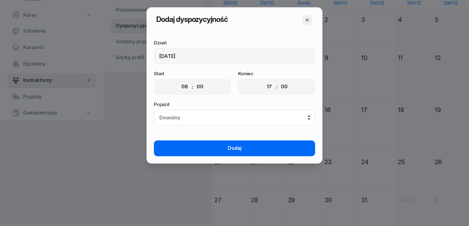
click at [246, 147] on button "Dodaj" at bounding box center [234, 149] width 161 height 16
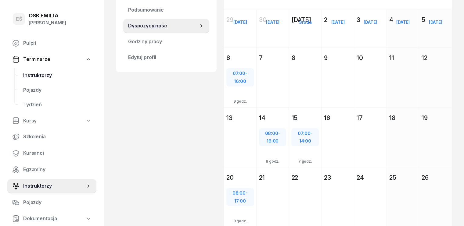
click at [39, 76] on span "Instruktorzy" at bounding box center [57, 76] width 68 height 8
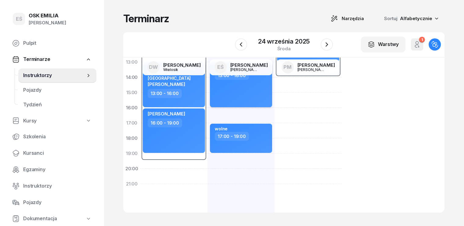
scroll to position [122, 0]
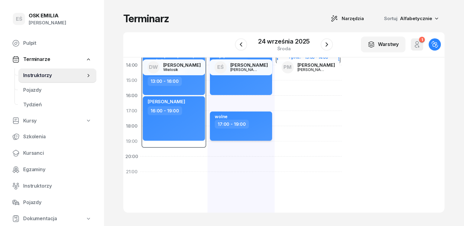
click at [249, 126] on div "17:00 - 19:00" at bounding box center [242, 124] width 54 height 9
select select "17"
select select "19"
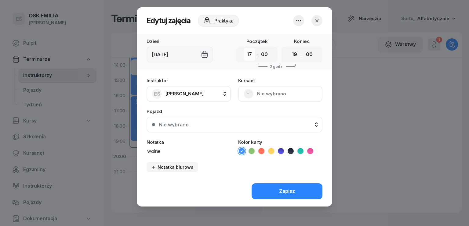
drag, startPoint x: 249, startPoint y: 54, endPoint x: 252, endPoint y: 60, distance: 6.4
click at [249, 54] on select "00 01 02 03 04 05 06 07 08 09 10 11 12 13 14 15 16 17 18 19 20 21 22 23" at bounding box center [250, 54] width 12 height 13
select select "18"
click at [244, 48] on select "00 01 02 03 04 05 06 07 08 09 10 11 12 13 14 15 16 17 18 19 20 21 22 23" at bounding box center [250, 54] width 12 height 13
drag, startPoint x: 168, startPoint y: 152, endPoint x: 130, endPoint y: 157, distance: 38.2
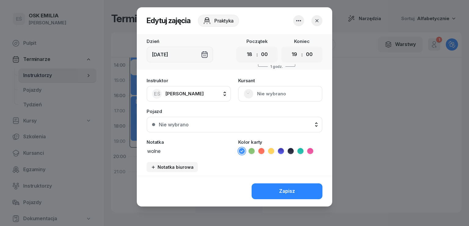
click at [130, 157] on div "Edytuj zajęcia Praktyka Dzień [DATE] Początek 00 01 02 03 04 05 06 07 08 09 10 …" at bounding box center [234, 113] width 469 height 226
type textarea "wykłady zaniemyśl"
click at [295, 181] on div "Zapisz" at bounding box center [234, 191] width 195 height 31
click at [293, 191] on div "Zapisz" at bounding box center [287, 192] width 16 height 8
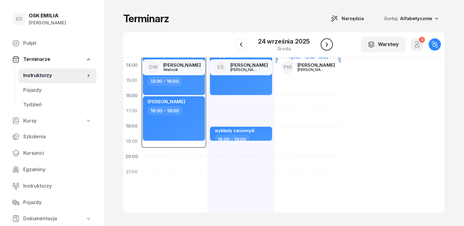
click at [328, 43] on icon "button" at bounding box center [326, 44] width 7 height 7
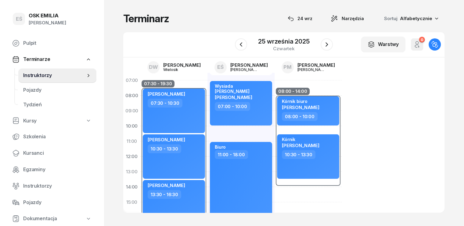
scroll to position [61, 0]
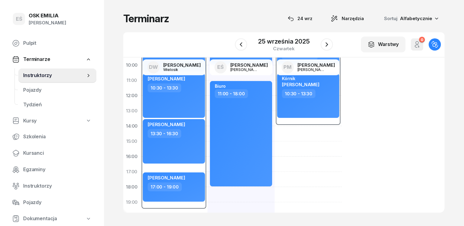
click at [207, 190] on div "Wysiada [PERSON_NAME] 07:00 - 10:00 Biuro 11:00 - 18:00" at bounding box center [240, 149] width 67 height 275
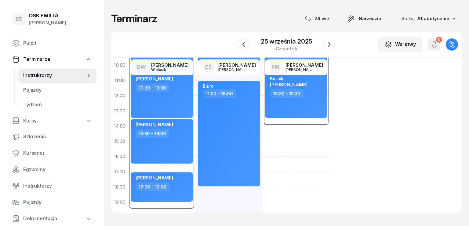
select select "18"
select select "20"
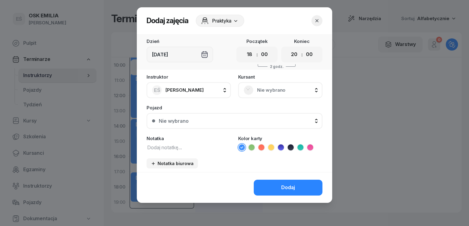
click at [171, 145] on textarea at bounding box center [188, 147] width 84 height 8
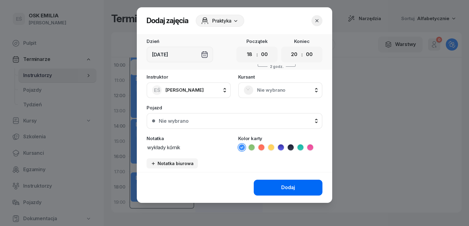
type textarea "wykłady kórnik"
click at [299, 187] on button "Dodaj" at bounding box center [288, 188] width 69 height 16
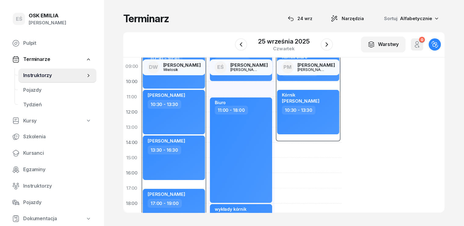
scroll to position [0, 0]
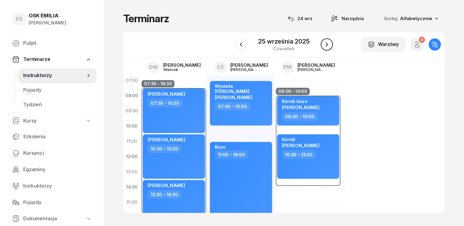
click at [326, 46] on icon "button" at bounding box center [326, 44] width 7 height 7
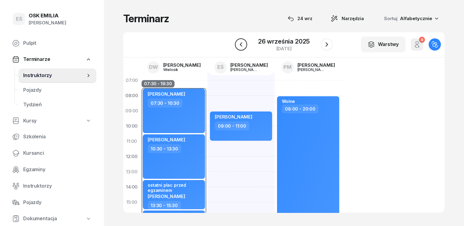
click at [241, 43] on icon "button" at bounding box center [240, 44] width 7 height 7
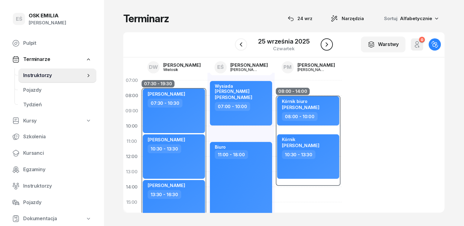
click at [328, 46] on icon "button" at bounding box center [326, 44] width 7 height 7
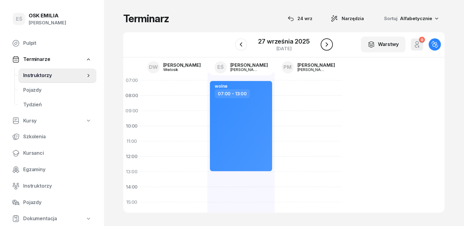
click at [328, 46] on icon "button" at bounding box center [326, 44] width 7 height 7
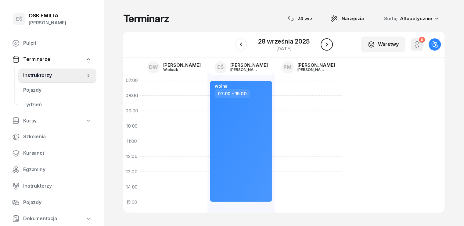
click at [328, 46] on icon "button" at bounding box center [326, 44] width 7 height 7
click at [328, 46] on icon "button" at bounding box center [324, 44] width 7 height 7
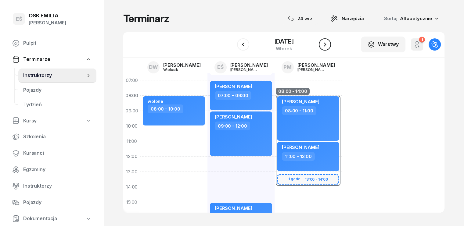
click at [328, 46] on icon "button" at bounding box center [324, 44] width 7 height 7
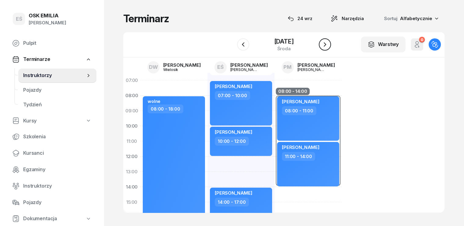
click at [329, 46] on icon "button" at bounding box center [324, 44] width 7 height 7
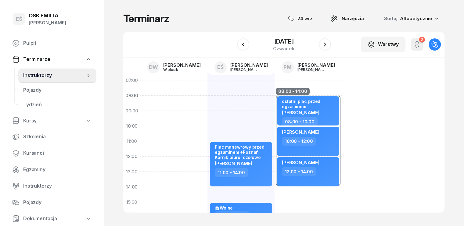
click at [208, 95] on div "my odwołaliśmy [PERSON_NAME] 08:00 - 11:00 Plac manewrowy przed egzaminem +Pozn…" at bounding box center [240, 210] width 67 height 275
select select "07"
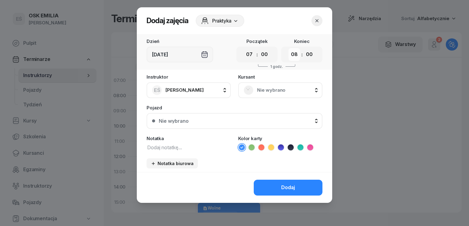
click at [294, 55] on select "00 01 02 03 04 05 06 07 08 09 10 11 12 13 14 15 16 17 18 19 20 21 22 23" at bounding box center [294, 54] width 12 height 13
select select "10"
click at [288, 48] on select "00 01 02 03 04 05 06 07 08 09 10 11 12 13 14 15 16 17 18 19 20 21 22 23" at bounding box center [294, 54] width 12 height 13
click at [178, 147] on textarea at bounding box center [188, 147] width 84 height 8
type textarea "wolne"
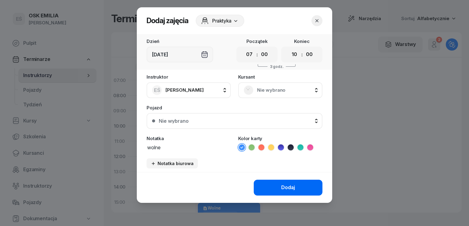
click at [290, 186] on div "Dodaj" at bounding box center [288, 188] width 14 height 8
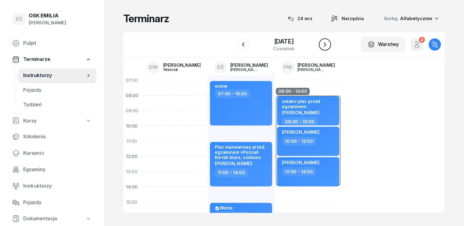
click at [329, 41] on icon "button" at bounding box center [324, 44] width 7 height 7
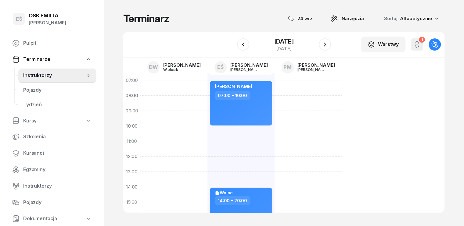
click at [249, 194] on div "Wolne" at bounding box center [242, 193] width 54 height 6
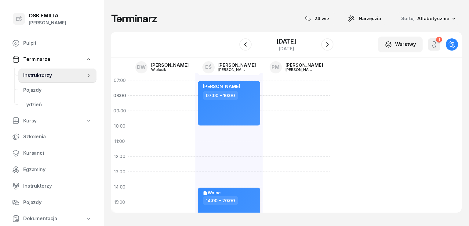
select select "14"
select select "20"
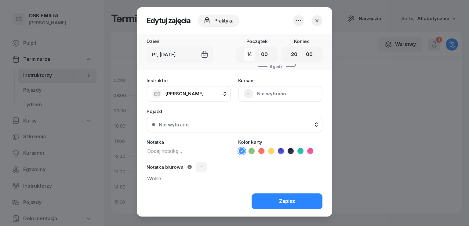
click at [249, 53] on select "00 01 02 03 04 05 06 07 08 09 10 11 12 13 14 15 16 17 18 19 20 21 22 23" at bounding box center [250, 54] width 12 height 13
select select "10"
click at [244, 48] on select "00 01 02 03 04 05 06 07 08 09 10 11 12 13 14 15 16 17 18 19 20 21 22 23" at bounding box center [250, 54] width 12 height 13
click at [280, 199] on div "Zapisz" at bounding box center [287, 202] width 16 height 8
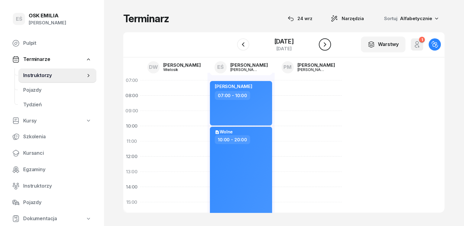
click at [329, 45] on icon "button" at bounding box center [324, 44] width 7 height 7
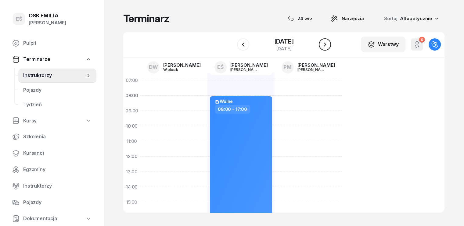
click at [329, 45] on icon "button" at bounding box center [324, 44] width 7 height 7
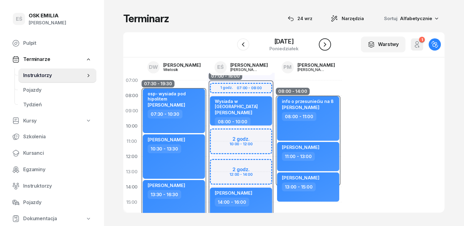
click at [329, 44] on icon "button" at bounding box center [324, 44] width 7 height 7
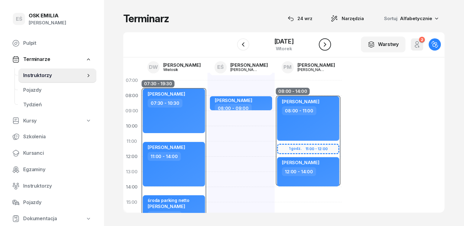
click at [329, 44] on icon "button" at bounding box center [324, 44] width 7 height 7
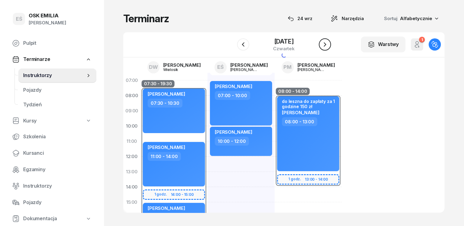
click at [329, 44] on icon "button" at bounding box center [324, 44] width 7 height 7
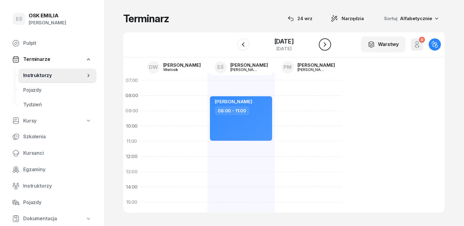
click at [329, 44] on icon "button" at bounding box center [324, 44] width 7 height 7
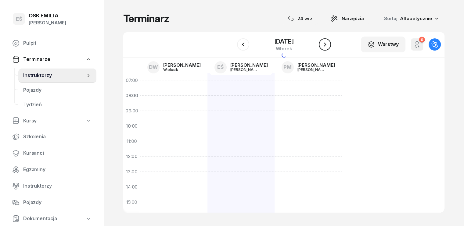
click at [329, 44] on icon "button" at bounding box center [324, 44] width 7 height 7
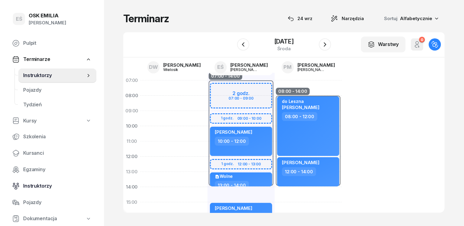
click at [36, 184] on span "Instruktorzy" at bounding box center [57, 186] width 68 height 8
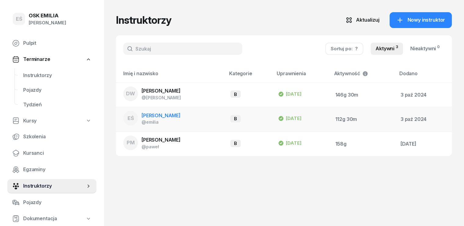
click at [146, 118] on span "[PERSON_NAME]" at bounding box center [161, 116] width 39 height 6
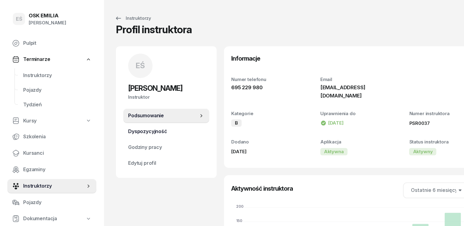
click at [150, 130] on span "Dyspozycyjność" at bounding box center [166, 132] width 76 height 8
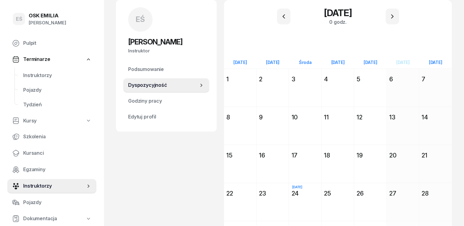
scroll to position [45, 0]
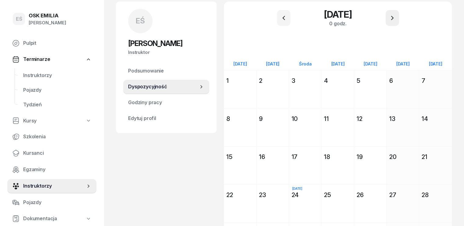
click at [389, 15] on icon "button" at bounding box center [392, 17] width 7 height 7
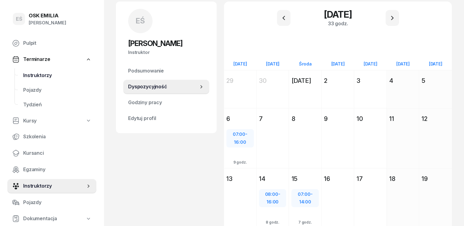
click at [44, 73] on span "Instruktorzy" at bounding box center [57, 76] width 68 height 8
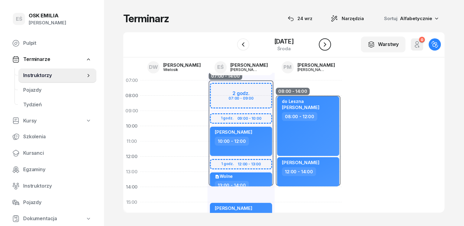
click at [329, 45] on icon "button" at bounding box center [324, 44] width 7 height 7
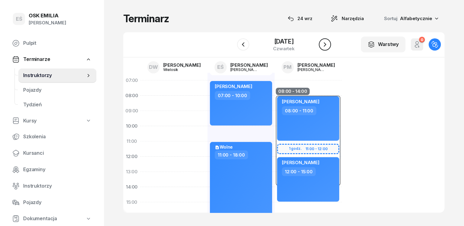
click at [329, 45] on icon "button" at bounding box center [324, 44] width 7 height 7
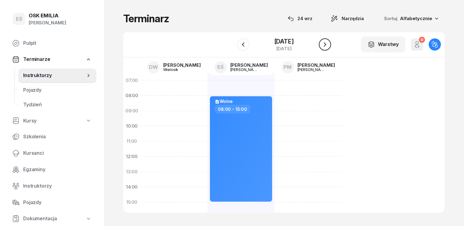
click at [329, 45] on icon "button" at bounding box center [324, 44] width 7 height 7
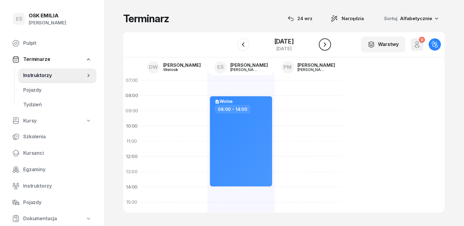
click at [329, 45] on icon "button" at bounding box center [324, 44] width 7 height 7
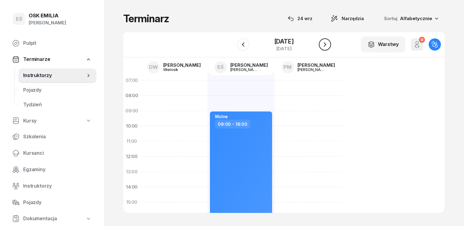
click at [329, 45] on icon "button" at bounding box center [324, 44] width 7 height 7
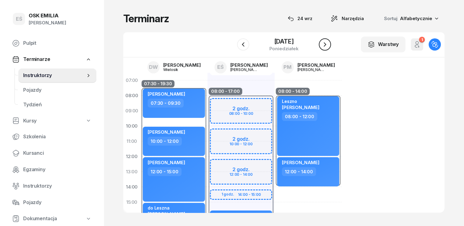
click at [329, 45] on icon "button" at bounding box center [324, 44] width 7 height 7
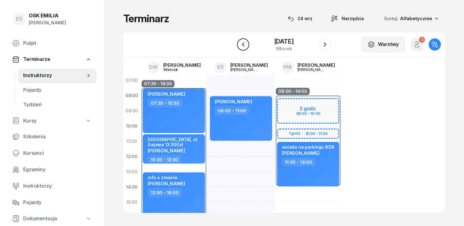
click at [240, 45] on icon "button" at bounding box center [243, 44] width 7 height 7
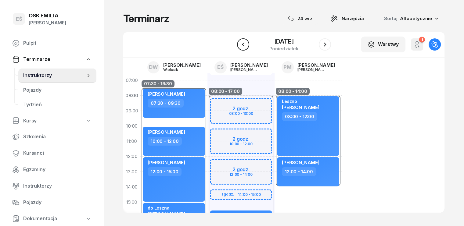
click at [240, 45] on icon "button" at bounding box center [243, 44] width 7 height 7
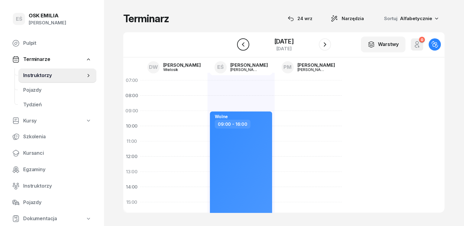
click at [240, 45] on icon "button" at bounding box center [243, 44] width 7 height 7
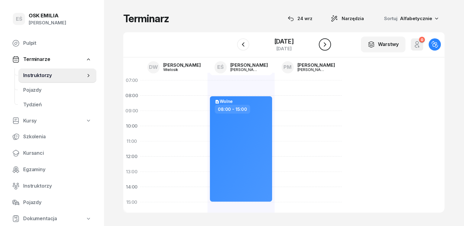
click at [329, 47] on icon "button" at bounding box center [324, 44] width 7 height 7
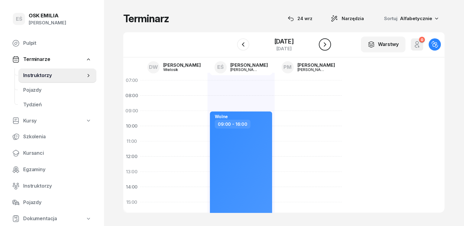
click at [329, 47] on icon "button" at bounding box center [324, 44] width 7 height 7
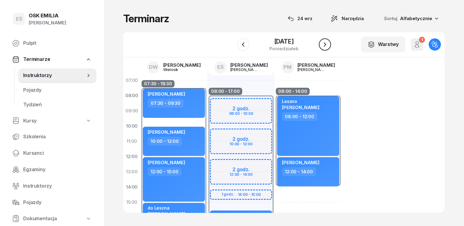
click at [329, 47] on icon "button" at bounding box center [324, 44] width 7 height 7
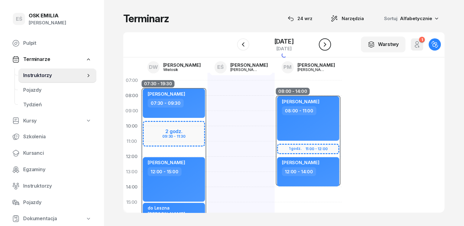
click at [329, 47] on icon "button" at bounding box center [324, 44] width 7 height 7
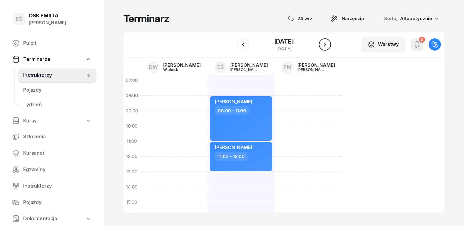
click at [329, 47] on icon "button" at bounding box center [324, 44] width 7 height 7
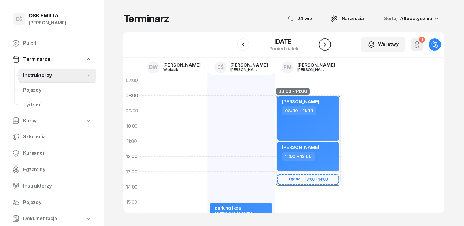
click at [329, 47] on icon "button" at bounding box center [324, 44] width 7 height 7
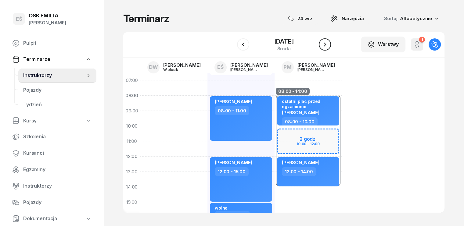
click at [329, 43] on icon "button" at bounding box center [324, 44] width 7 height 7
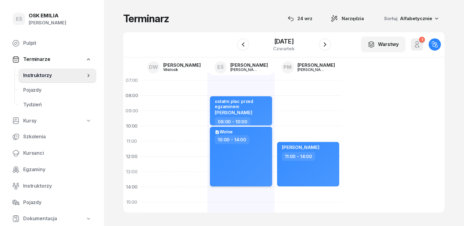
click at [228, 166] on div "Wolne 10:00 - 14:00" at bounding box center [241, 157] width 62 height 60
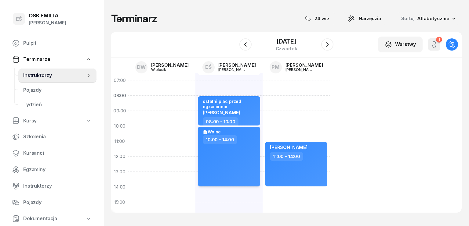
select select "10"
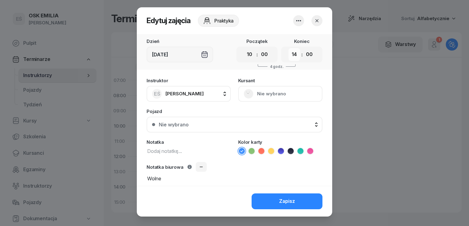
drag, startPoint x: 290, startPoint y: 55, endPoint x: 292, endPoint y: 58, distance: 4.0
click at [290, 55] on select "00 01 02 03 04 05 06 07 08 09 10 11 12 13 14 15 16 17 18 19 20 21 22 23" at bounding box center [294, 54] width 12 height 13
select select "21"
click at [288, 48] on select "00 01 02 03 04 05 06 07 08 09 10 11 12 13 14 15 16 17 18 19 20 21 22 23" at bounding box center [294, 54] width 12 height 13
click at [282, 202] on div "Zapisz" at bounding box center [287, 202] width 16 height 8
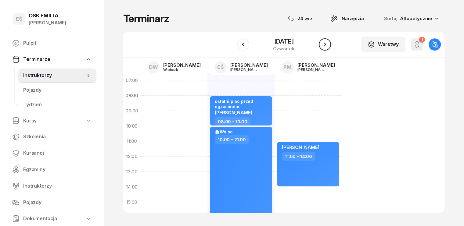
click at [329, 44] on icon "button" at bounding box center [324, 44] width 7 height 7
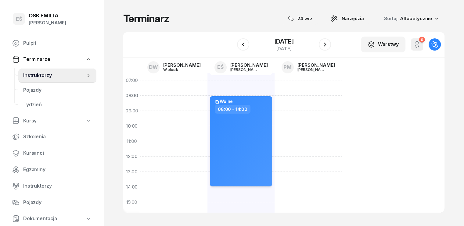
click at [222, 155] on div "Wolne 08:00 - 14:00" at bounding box center [241, 141] width 62 height 90
select select "08"
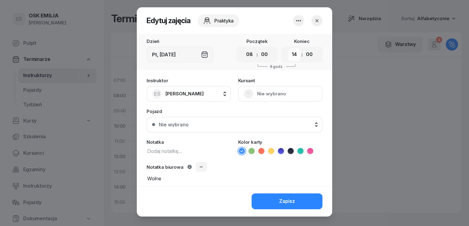
drag, startPoint x: 293, startPoint y: 53, endPoint x: 294, endPoint y: 60, distance: 6.8
click at [293, 53] on select "00 01 02 03 04 05 06 07 08 09 10 11 12 13 14 15 16 17 18 19 20 21 22 23" at bounding box center [294, 54] width 12 height 13
select select "18"
click at [288, 48] on select "00 01 02 03 04 05 06 07 08 09 10 11 12 13 14 15 16 17 18 19 20 21 22 23" at bounding box center [294, 54] width 12 height 13
click at [284, 199] on div "Zapisz" at bounding box center [287, 202] width 16 height 8
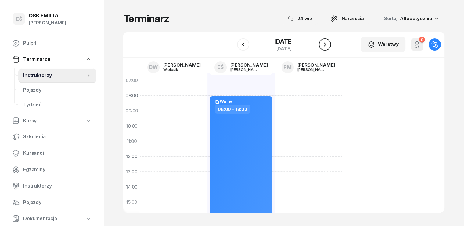
click at [329, 41] on icon "button" at bounding box center [324, 44] width 7 height 7
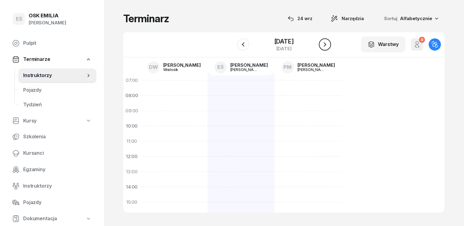
click at [332, 41] on div "W Wybierz DW [PERSON_NAME] EŚ [PERSON_NAME] PM [PERSON_NAME] [DATE] Warstwy 0 O…" at bounding box center [283, 44] width 321 height 25
click at [326, 43] on icon "button" at bounding box center [324, 44] width 7 height 7
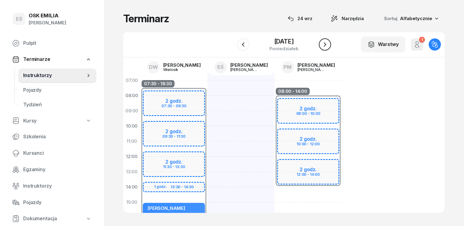
click at [326, 42] on icon "button" at bounding box center [324, 44] width 7 height 7
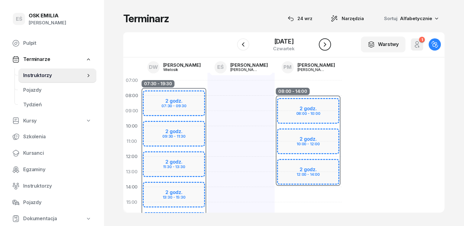
click at [326, 42] on icon "button" at bounding box center [324, 44] width 7 height 7
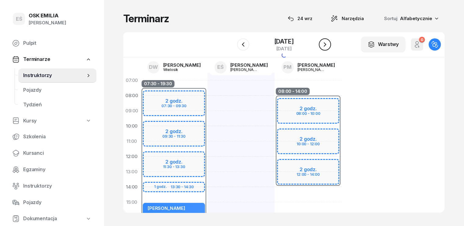
click at [326, 42] on icon "button" at bounding box center [324, 44] width 7 height 7
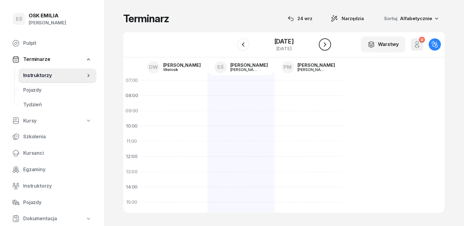
click at [326, 42] on icon "button" at bounding box center [324, 44] width 7 height 7
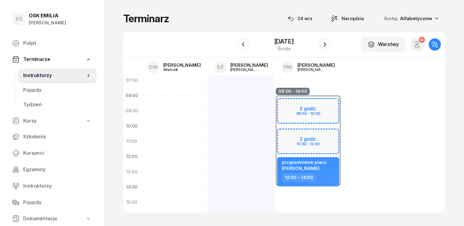
click at [209, 103] on div at bounding box center [240, 210] width 67 height 275
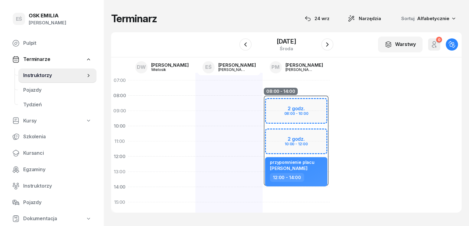
select select "08"
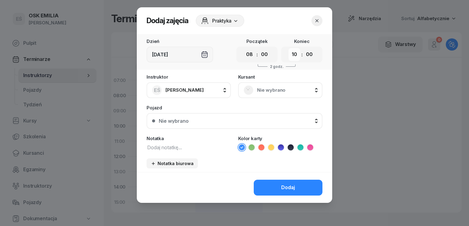
click at [295, 55] on select "00 01 02 03 04 05 06 07 08 09 10 11 12 13 14 15 16 17 18 19 20 21 22 23" at bounding box center [294, 54] width 12 height 13
select select "17"
click at [288, 48] on select "00 01 02 03 04 05 06 07 08 09 10 11 12 13 14 15 16 17 18 19 20 21 22 23" at bounding box center [294, 54] width 12 height 13
click at [189, 150] on textarea at bounding box center [188, 147] width 84 height 8
type textarea "wolne"
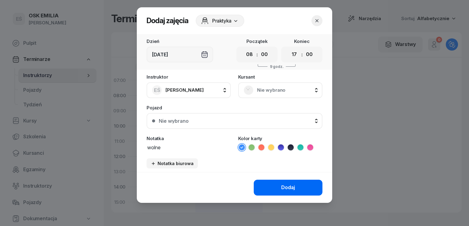
click at [283, 188] on div "Dodaj" at bounding box center [288, 188] width 14 height 8
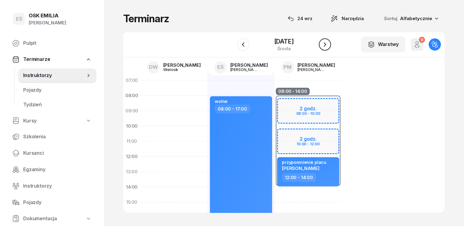
click at [327, 46] on icon "button" at bounding box center [324, 44] width 7 height 7
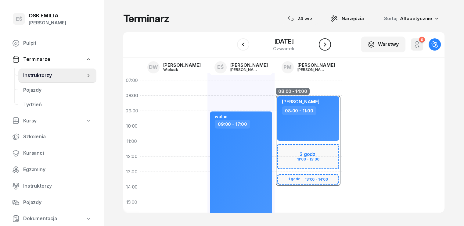
click at [326, 44] on icon "button" at bounding box center [324, 44] width 7 height 7
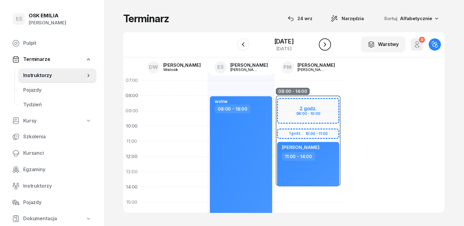
click at [325, 40] on button "button" at bounding box center [325, 44] width 12 height 12
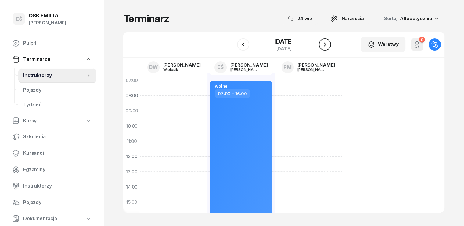
click at [326, 45] on icon "button" at bounding box center [325, 44] width 2 height 4
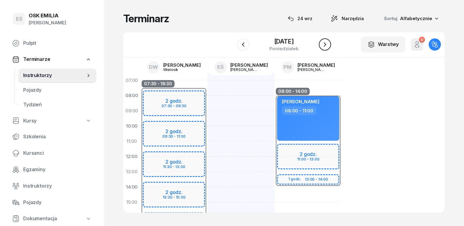
click at [326, 45] on icon "button" at bounding box center [325, 44] width 2 height 4
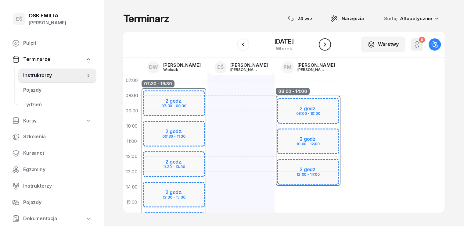
click at [326, 45] on icon "button" at bounding box center [325, 44] width 2 height 4
click at [327, 45] on icon "button" at bounding box center [324, 44] width 7 height 7
click at [326, 45] on icon "button" at bounding box center [325, 44] width 2 height 4
click at [327, 45] on icon "button" at bounding box center [324, 44] width 7 height 7
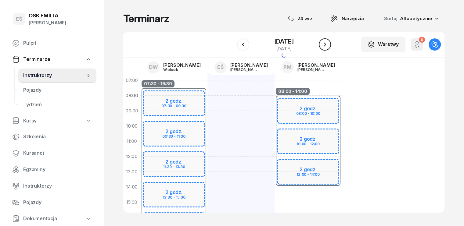
click at [327, 45] on icon "button" at bounding box center [324, 44] width 7 height 7
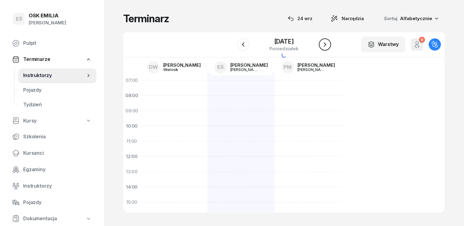
click at [327, 45] on icon "button" at bounding box center [324, 44] width 7 height 7
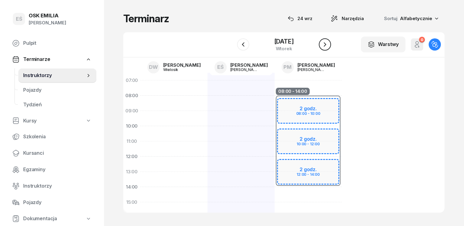
click at [327, 45] on icon "button" at bounding box center [324, 44] width 7 height 7
click at [220, 100] on div at bounding box center [240, 210] width 67 height 275
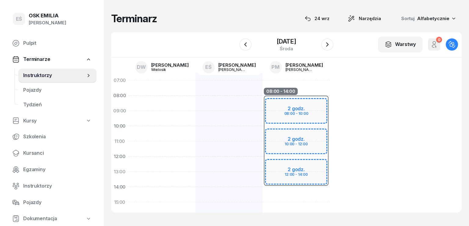
select select "08"
select select "10"
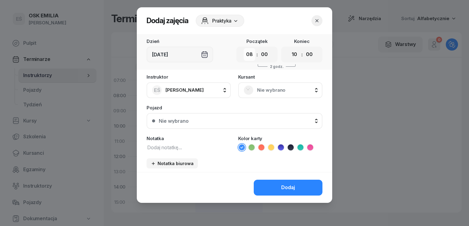
click at [247, 59] on select "00 01 02 03 04 05 06 07 08 09 10 11 12 13 14 15 16 17 18 19 20 21 22 23" at bounding box center [250, 54] width 12 height 13
select select "06"
click at [244, 48] on select "00 01 02 03 04 05 06 07 08 09 10 11 12 13 14 15 16 17 18 19 20 21 22 23" at bounding box center [250, 54] width 12 height 13
drag, startPoint x: 293, startPoint y: 52, endPoint x: 291, endPoint y: 60, distance: 7.8
click at [293, 52] on select "00 01 02 03 04 05 06 07 08 09 10 11 12 13 14 15 16 17 18 19 20 21 22 23" at bounding box center [294, 54] width 12 height 13
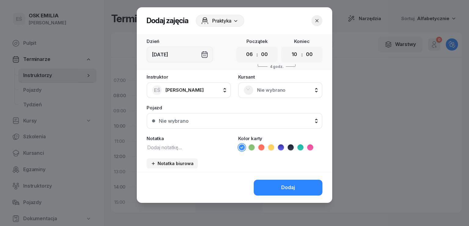
select select "19"
click at [288, 48] on select "00 01 02 03 04 05 06 07 08 09 10 11 12 13 14 15 16 17 18 19 20 21 22 23" at bounding box center [294, 54] width 12 height 13
click at [186, 147] on textarea at bounding box center [188, 147] width 84 height 8
type textarea "wolne"
click at [288, 189] on div "Dodaj" at bounding box center [288, 188] width 14 height 8
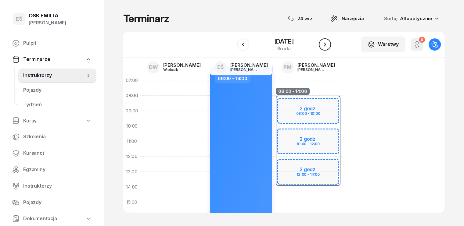
click at [328, 43] on icon "button" at bounding box center [324, 44] width 7 height 7
click at [326, 41] on icon "button" at bounding box center [324, 44] width 7 height 7
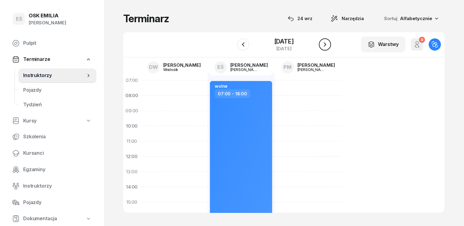
click at [328, 44] on icon "button" at bounding box center [324, 44] width 7 height 7
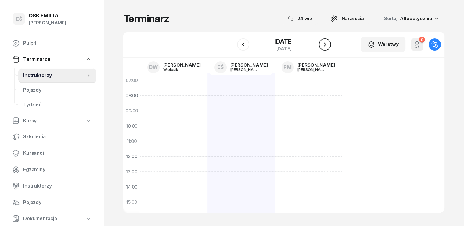
click at [328, 44] on icon "button" at bounding box center [324, 44] width 7 height 7
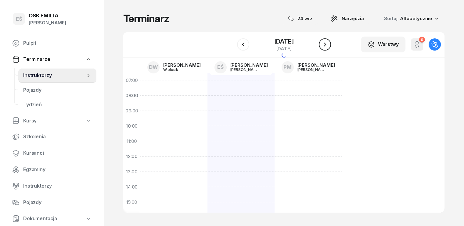
click at [328, 44] on icon "button" at bounding box center [324, 44] width 7 height 7
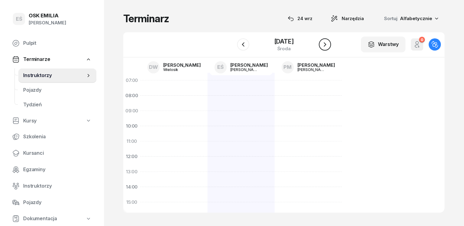
click at [324, 44] on icon "button" at bounding box center [324, 44] width 7 height 7
click at [207, 83] on div at bounding box center [240, 210] width 67 height 275
select select "07"
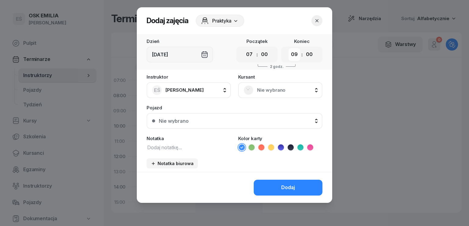
drag, startPoint x: 292, startPoint y: 54, endPoint x: 293, endPoint y: 60, distance: 5.3
click at [293, 54] on select "00 01 02 03 04 05 06 07 08 09 10 11 12 13 14 15 16 17 18 19 20 21 22 23" at bounding box center [294, 54] width 12 height 13
select select "17"
click at [288, 48] on select "00 01 02 03 04 05 06 07 08 09 10 11 12 13 14 15 16 17 18 19 20 21 22 23" at bounding box center [294, 54] width 12 height 13
click at [177, 153] on div "Instruktor EŚ [PERSON_NAME] DW [PERSON_NAME] EŚ [PERSON_NAME] PM [PERSON_NAME] …" at bounding box center [234, 124] width 195 height 98
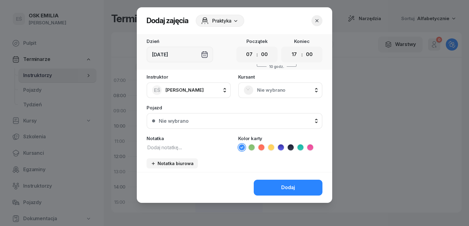
click at [179, 144] on textarea at bounding box center [188, 147] width 84 height 8
type textarea "wolne"
click at [293, 187] on div "Dodaj" at bounding box center [288, 188] width 14 height 8
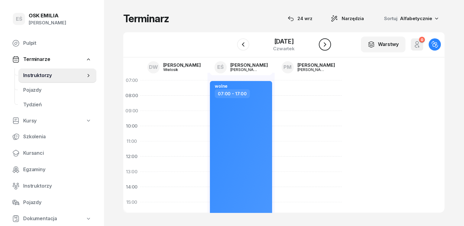
click at [325, 44] on icon "button" at bounding box center [324, 44] width 7 height 7
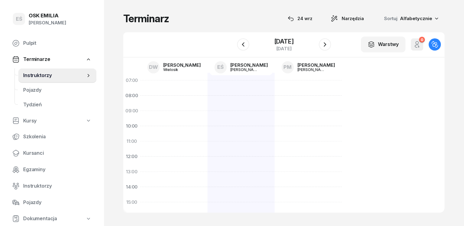
click at [211, 86] on div at bounding box center [240, 210] width 67 height 275
select select "07"
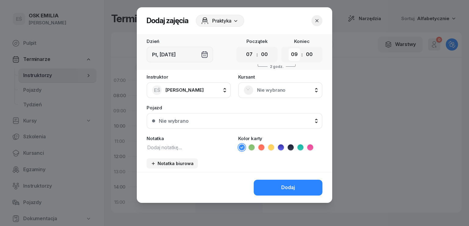
click at [296, 56] on select "00 01 02 03 04 05 06 07 08 09 10 11 12 13 14 15 16 17 18 19 20 21 22 23" at bounding box center [294, 54] width 12 height 13
select select "17"
click at [288, 48] on select "00 01 02 03 04 05 06 07 08 09 10 11 12 13 14 15 16 17 18 19 20 21 22 23" at bounding box center [294, 54] width 12 height 13
click at [188, 144] on textarea at bounding box center [188, 147] width 84 height 8
type textarea "woolne"
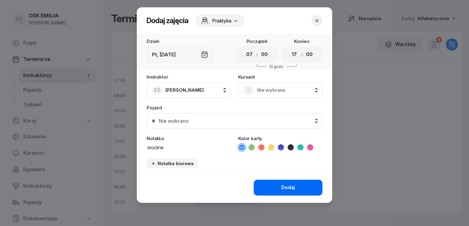
click at [289, 191] on div "Dodaj" at bounding box center [288, 188] width 14 height 8
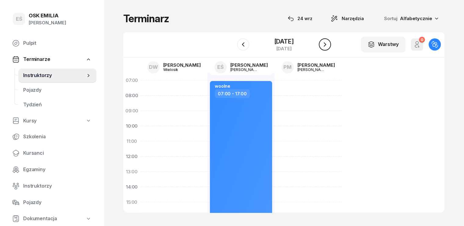
click at [326, 45] on icon "button" at bounding box center [324, 44] width 7 height 7
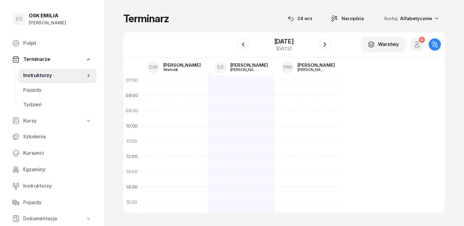
click at [218, 85] on div at bounding box center [240, 210] width 67 height 275
select select "07"
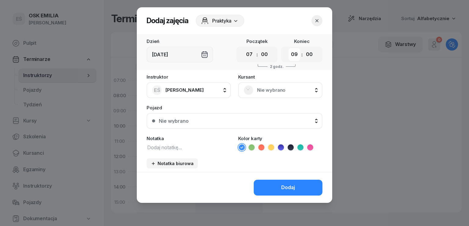
click at [292, 56] on select "00 01 02 03 04 05 06 07 08 09 10 11 12 13 14 15 16 17 18 19 20 21 22 23" at bounding box center [294, 54] width 12 height 13
select select "19"
click at [288, 48] on select "00 01 02 03 04 05 06 07 08 09 10 11 12 13 14 15 16 17 18 19 20 21 22 23" at bounding box center [294, 54] width 12 height 13
click at [191, 147] on textarea at bounding box center [188, 147] width 84 height 8
type textarea "wolne"
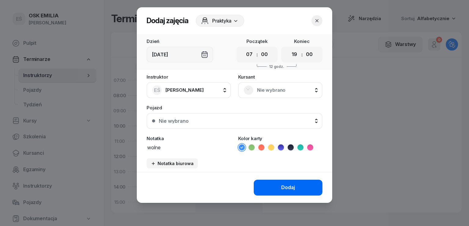
click at [293, 186] on div "Dodaj" at bounding box center [288, 188] width 14 height 8
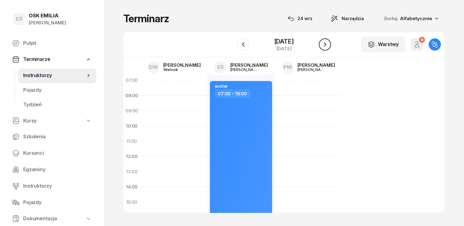
click at [327, 44] on icon "button" at bounding box center [324, 44] width 7 height 7
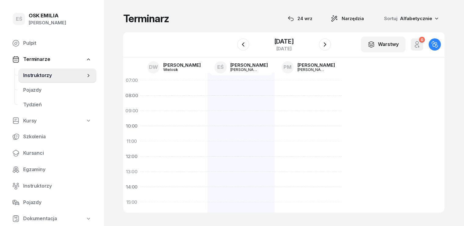
click at [208, 85] on div at bounding box center [240, 210] width 67 height 275
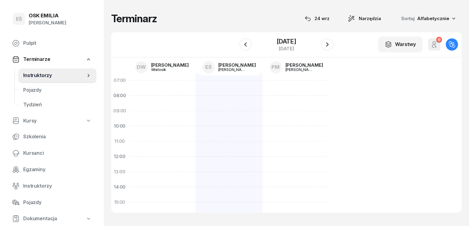
select select "07"
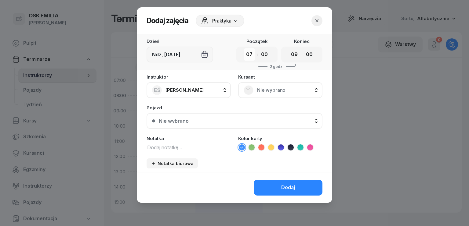
click at [249, 57] on select "00 01 02 03 04 05 06 07 08 09 10 11 12 13 14 15 16 17 18 19 20 21 22 23" at bounding box center [250, 54] width 12 height 13
click at [250, 57] on select "00 01 02 03 04 05 06 07 08 09 10 11 12 13 14 15 16 17 18 19 20 21 22 23" at bounding box center [250, 54] width 12 height 13
click at [297, 56] on select "00 01 02 03 04 05 06 07 08 09 10 11 12 13 14 15 16 17 18 19 20 21 22 23" at bounding box center [294, 54] width 12 height 13
select select "18"
click at [288, 48] on select "00 01 02 03 04 05 06 07 08 09 10 11 12 13 14 15 16 17 18 19 20 21 22 23" at bounding box center [294, 54] width 12 height 13
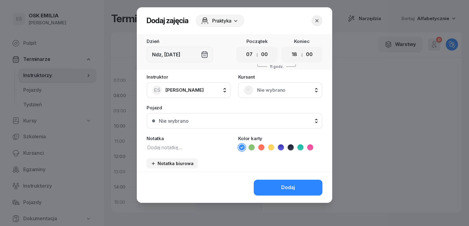
click at [179, 148] on textarea at bounding box center [188, 147] width 84 height 8
type textarea "wolne"
click at [290, 188] on div "Dodaj" at bounding box center [288, 188] width 14 height 8
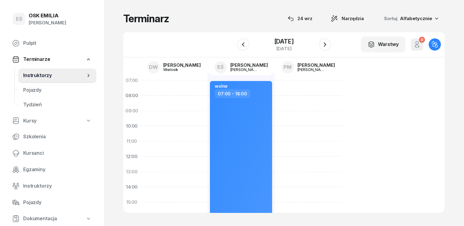
click at [35, 74] on span "Instruktorzy" at bounding box center [54, 76] width 62 height 8
click at [32, 153] on span "Kursanci" at bounding box center [57, 154] width 68 height 8
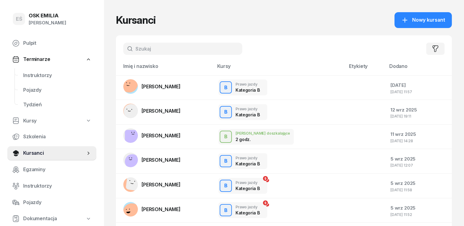
click at [137, 49] on input "text" at bounding box center [182, 49] width 119 height 12
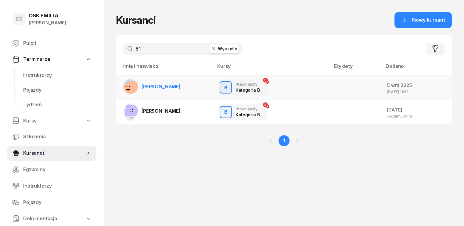
type input "51"
click at [143, 87] on span "[PERSON_NAME]" at bounding box center [161, 87] width 39 height 6
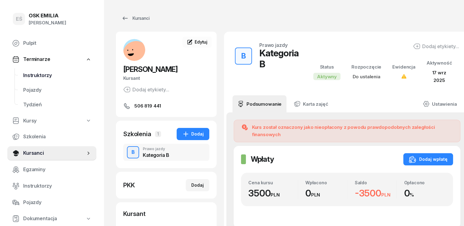
click at [39, 77] on span "Instruktorzy" at bounding box center [57, 76] width 68 height 8
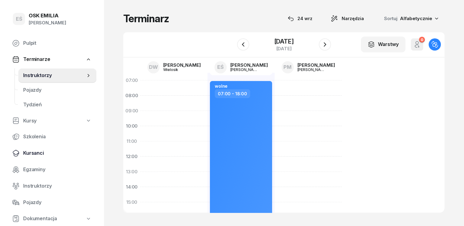
click at [34, 151] on span "Kursanci" at bounding box center [57, 154] width 68 height 8
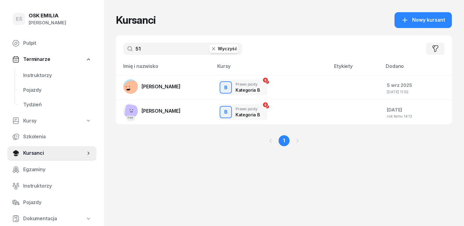
click at [211, 47] on button "Wyczyść" at bounding box center [223, 49] width 29 height 9
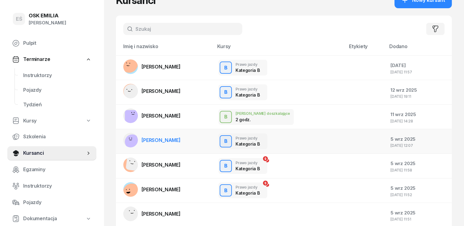
scroll to position [31, 0]
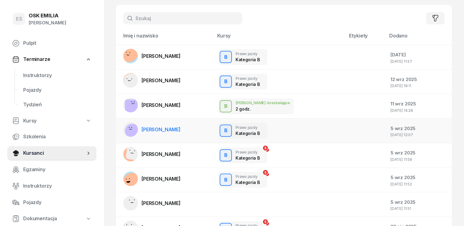
click at [146, 132] on span "[PERSON_NAME]" at bounding box center [161, 130] width 39 height 6
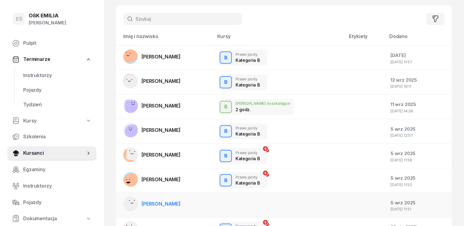
scroll to position [61, 0]
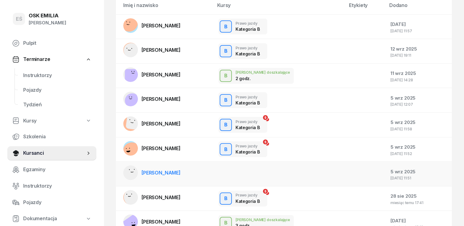
click at [154, 172] on span "[PERSON_NAME]" at bounding box center [161, 173] width 39 height 6
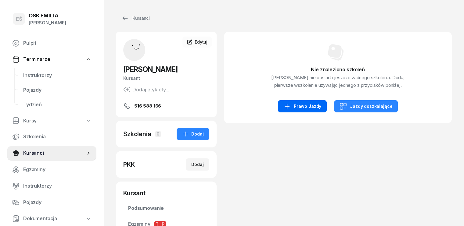
click at [307, 109] on div "Prawo Jazdy" at bounding box center [302, 106] width 38 height 7
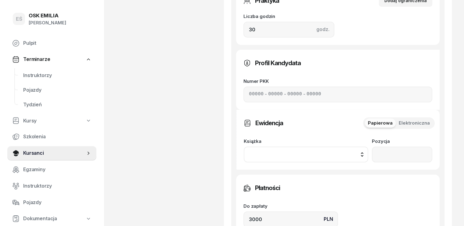
scroll to position [305, 0]
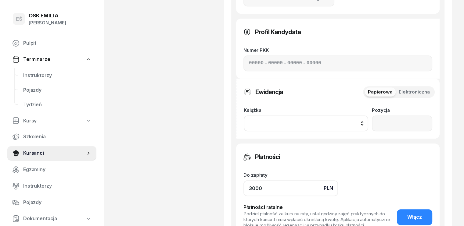
click at [244, 181] on input "3000" at bounding box center [291, 189] width 95 height 16
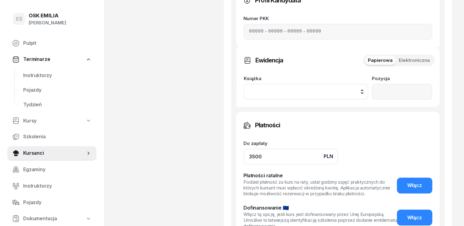
scroll to position [380, 0]
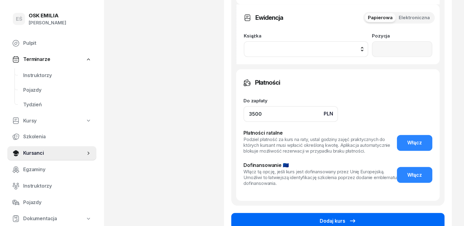
type input "3500"
click at [316, 213] on button "Dodaj kurs" at bounding box center [337, 221] width 213 height 16
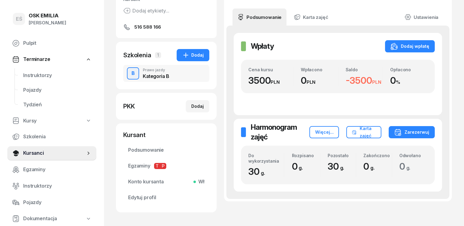
scroll to position [92, 0]
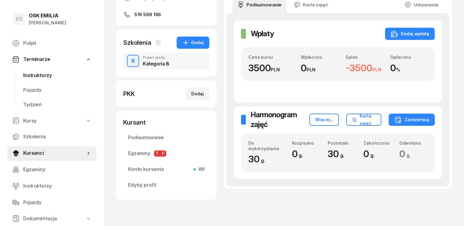
click at [47, 75] on span "Instruktorzy" at bounding box center [57, 76] width 68 height 8
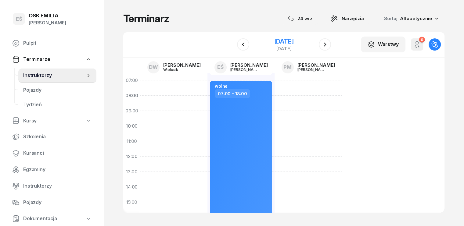
click at [274, 41] on div "[DATE]" at bounding box center [284, 41] width 20 height 6
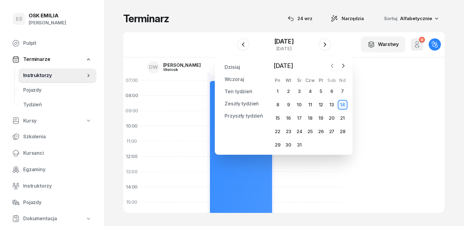
click at [333, 65] on icon "button" at bounding box center [332, 66] width 6 height 6
click at [364, 19] on span "Narzędzia" at bounding box center [353, 18] width 22 height 7
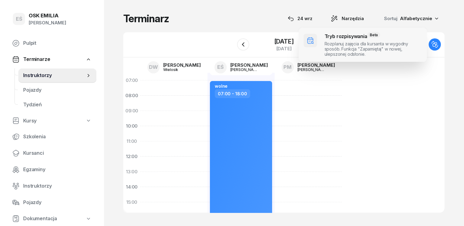
click at [356, 42] on span at bounding box center [363, 45] width 128 height 34
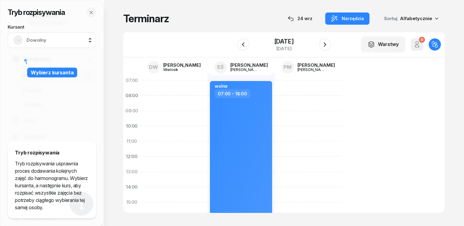
click at [54, 38] on span "Dowolny" at bounding box center [59, 40] width 64 height 8
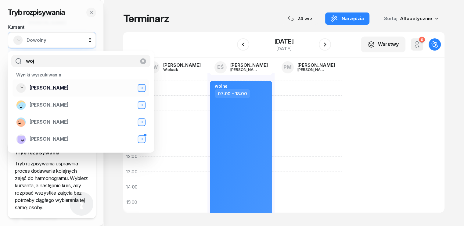
type input "woj"
click at [52, 90] on span "[PERSON_NAME]" at bounding box center [49, 88] width 39 height 8
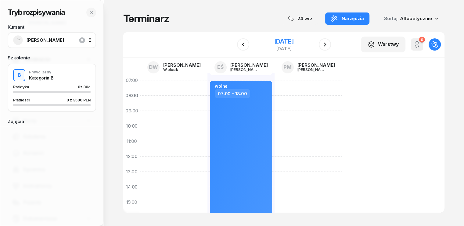
click at [274, 45] on div "[DATE]" at bounding box center [284, 41] width 20 height 6
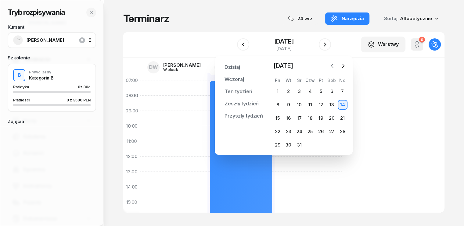
click at [332, 67] on icon "button" at bounding box center [332, 66] width 6 height 6
click at [332, 68] on icon "button" at bounding box center [332, 66] width 6 height 6
click at [300, 92] on div "1" at bounding box center [299, 92] width 10 height 10
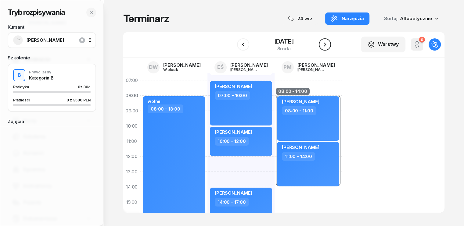
click at [329, 48] on icon "button" at bounding box center [324, 44] width 7 height 7
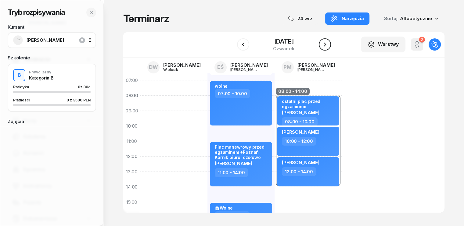
click at [329, 48] on icon "button" at bounding box center [324, 44] width 7 height 7
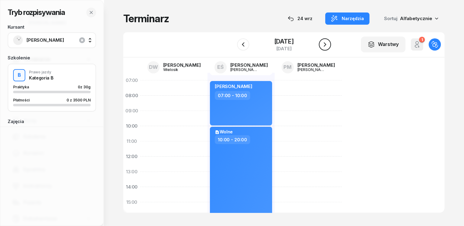
click at [329, 48] on icon "button" at bounding box center [324, 44] width 7 height 7
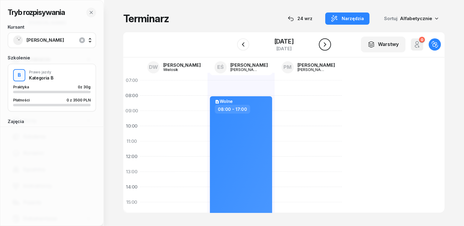
click at [329, 48] on icon "button" at bounding box center [324, 44] width 7 height 7
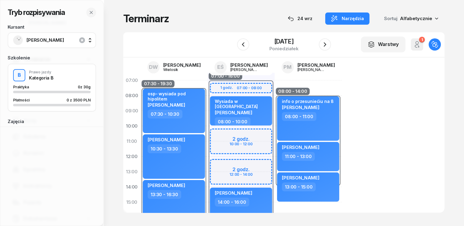
click at [209, 137] on div "07:00 - 16:00" at bounding box center [240, 149] width 67 height 137
select select "07"
select select "16"
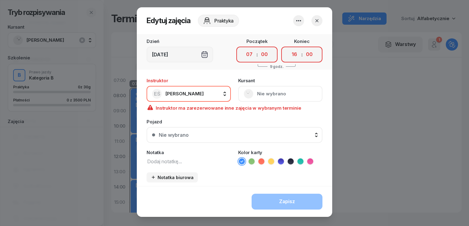
click at [315, 20] on icon "button" at bounding box center [316, 20] width 3 height 3
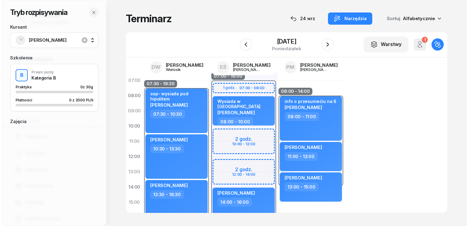
scroll to position [92, 0]
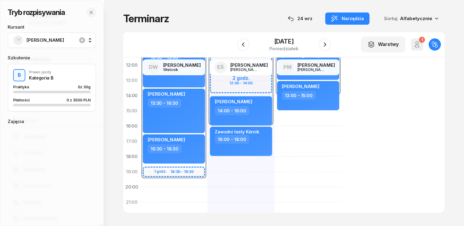
click at [213, 158] on div "07:00 - 16:00 1 godz. 07:00 - 08:00 2 godz. 10:00 - 12:00 2 godz. 12:00 - 14:00…" at bounding box center [240, 118] width 67 height 275
select select "18"
select select "20"
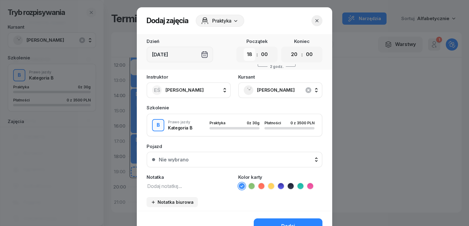
click at [245, 54] on select "00 01 02 03 04 05 06 07 08 09 10 11 12 13 14 15 16 17 18 19 20 21 22 23" at bounding box center [250, 54] width 12 height 13
select select "10"
click at [244, 48] on select "00 01 02 03 04 05 06 07 08 09 10 11 12 13 14 15 16 17 18 19 20 21 22 23" at bounding box center [250, 54] width 12 height 13
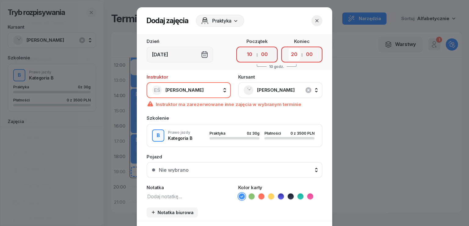
click at [291, 58] on select "00 01 02 03 04 05 06 07 08 09 10 11 12 13 14 15 16 17 18 19 20 21 22 23" at bounding box center [294, 54] width 12 height 13
select select "12"
click at [288, 48] on select "00 01 02 03 04 05 06 07 08 09 10 11 12 13 14 15 16 17 18 19 20 21 22 23" at bounding box center [294, 54] width 12 height 13
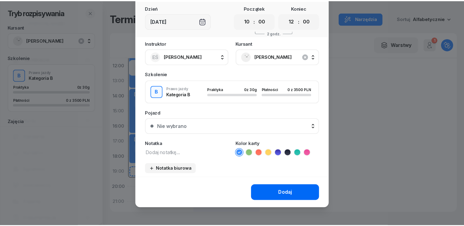
scroll to position [34, 0]
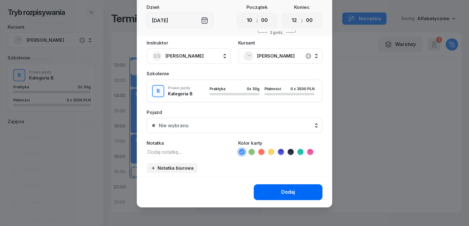
click at [273, 191] on button "Dodaj" at bounding box center [288, 193] width 69 height 16
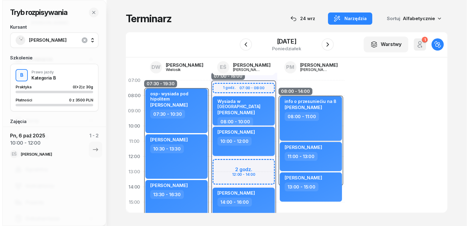
scroll to position [0, 0]
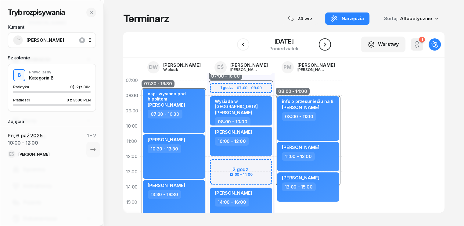
click at [326, 43] on icon "button" at bounding box center [325, 44] width 2 height 4
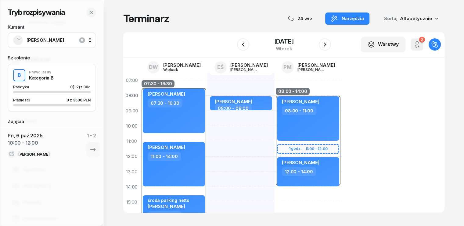
click at [207, 117] on div "[PERSON_NAME] 08:00 - 09:00 kursant odwołał [PERSON_NAME] 10:00 - 12:00" at bounding box center [240, 210] width 67 height 275
select select "09"
select select "10"
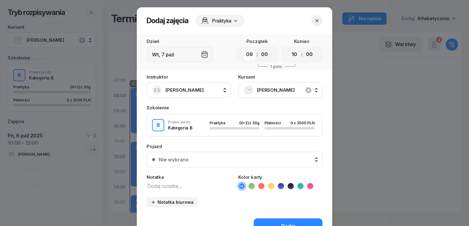
click at [244, 55] on select "00 01 02 03 04 05 06 07 08 09 10 11 12 13 14 15 16 17 18 19 20 21 22 23" at bounding box center [250, 54] width 12 height 13
select select "10"
click at [244, 48] on select "00 01 02 03 04 05 06 07 08 09 10 11 12 13 14 15 16 17 18 19 20 21 22 23" at bounding box center [250, 54] width 12 height 13
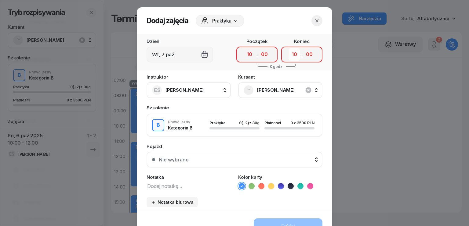
drag, startPoint x: 290, startPoint y: 53, endPoint x: 291, endPoint y: 60, distance: 6.8
click at [290, 53] on select "00 01 02 03 04 05 06 07 08 09 10 11 12 13 14 15 16 17 18 19 20 21 22 23" at bounding box center [294, 54] width 12 height 13
select select "12"
click at [288, 48] on select "00 01 02 03 04 05 06 07 08 09 10 11 12 13 14 15 16 17 18 19 20 21 22 23" at bounding box center [294, 54] width 12 height 13
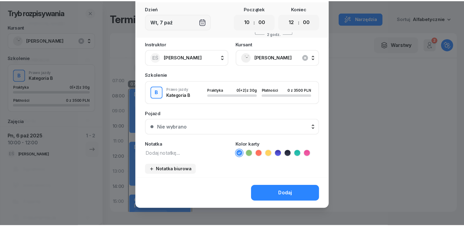
scroll to position [34, 0]
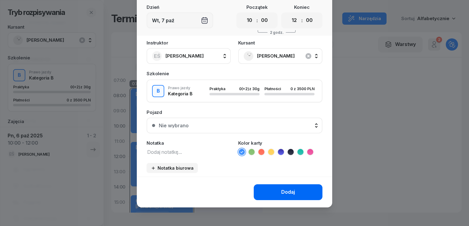
click at [287, 190] on div "Dodaj" at bounding box center [288, 193] width 14 height 8
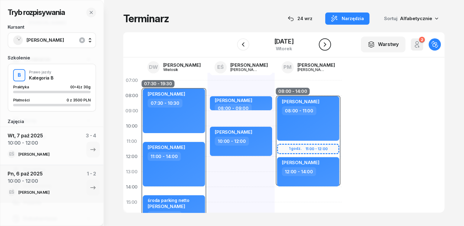
click at [329, 45] on icon "button" at bounding box center [324, 44] width 7 height 7
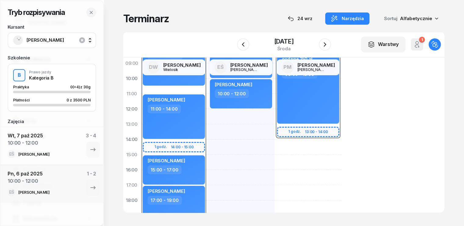
scroll to position [31, 0]
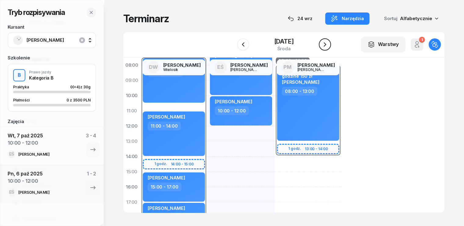
click at [329, 45] on icon "button" at bounding box center [324, 44] width 7 height 7
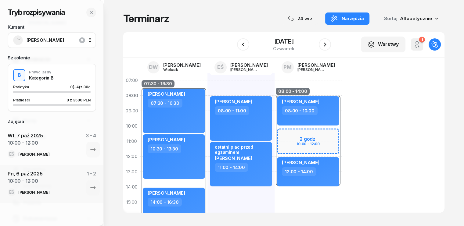
click at [275, 195] on div "08:00 - 14:00 2 godz. 10:00 - 12:00 [PERSON_NAME] 08:00 - 10:00 kursant odwołał…" at bounding box center [308, 210] width 67 height 275
select select "14"
select select "16"
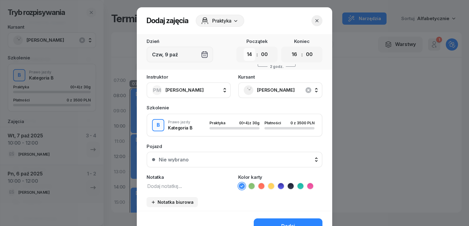
click at [250, 57] on select "00 01 02 03 04 05 06 07 08 09 10 11 12 13 14 15 16 17 18 19 20 21 22 23" at bounding box center [250, 54] width 12 height 13
select select "10"
click at [244, 48] on select "00 01 02 03 04 05 06 07 08 09 10 11 12 13 14 15 16 17 18 19 20 21 22 23" at bounding box center [250, 54] width 12 height 13
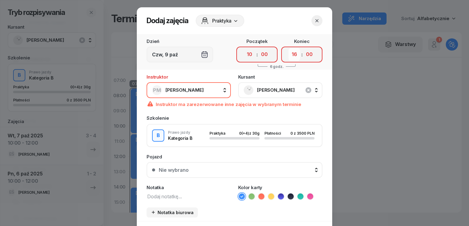
drag, startPoint x: 291, startPoint y: 55, endPoint x: 296, endPoint y: 60, distance: 7.0
click at [292, 55] on select "00 01 02 03 04 05 06 07 08 09 10 11 12 13 14 15 16 17 18 19 20 21 22 23" at bounding box center [294, 54] width 12 height 13
select select "12"
click at [288, 48] on select "00 01 02 03 04 05 06 07 08 09 10 11 12 13 14 15 16 17 18 19 20 21 22 23" at bounding box center [294, 54] width 12 height 13
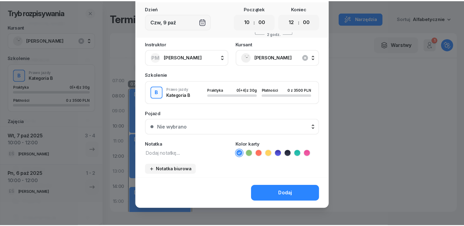
scroll to position [34, 0]
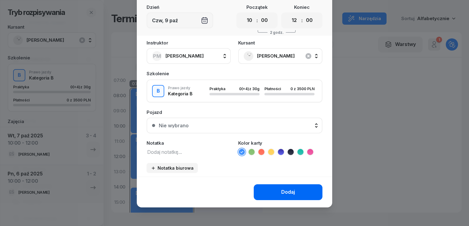
click at [289, 193] on div "Dodaj" at bounding box center [288, 193] width 14 height 8
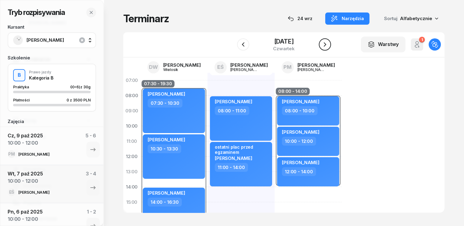
click at [329, 44] on icon "button" at bounding box center [324, 44] width 7 height 7
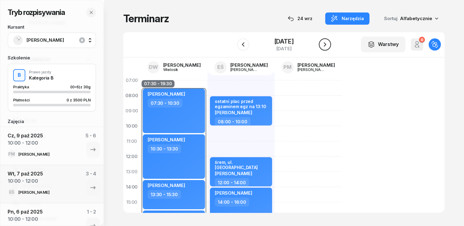
click at [329, 44] on icon "button" at bounding box center [324, 44] width 7 height 7
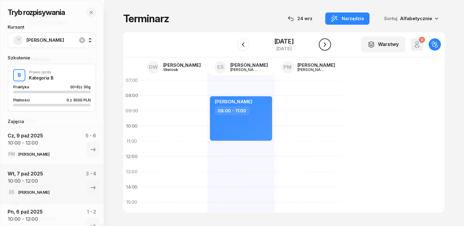
click at [329, 43] on icon "button" at bounding box center [324, 44] width 7 height 7
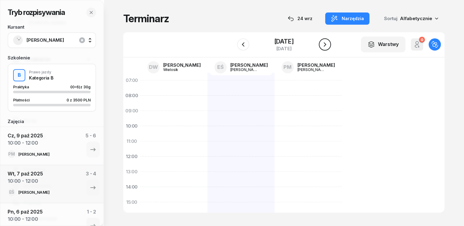
click at [326, 43] on icon "button" at bounding box center [325, 44] width 2 height 4
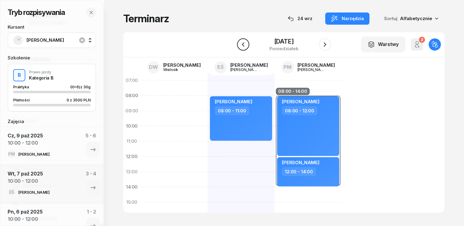
click at [240, 47] on icon "button" at bounding box center [243, 44] width 7 height 7
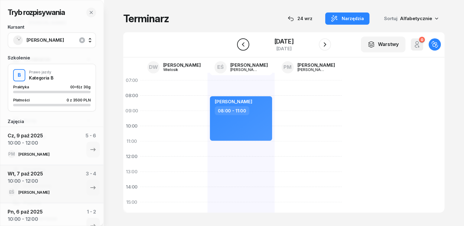
click at [237, 47] on button "button" at bounding box center [243, 44] width 12 height 12
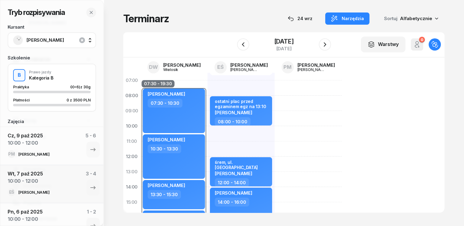
click at [338, 44] on div "W Wybierz DW [PERSON_NAME] EŚ [PERSON_NAME] PM [PERSON_NAME] [DATE] Warstwy 0 O…" at bounding box center [283, 44] width 321 height 25
click at [329, 45] on icon "button" at bounding box center [324, 44] width 7 height 7
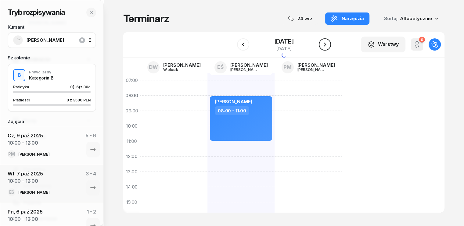
click at [329, 45] on icon "button" at bounding box center [324, 44] width 7 height 7
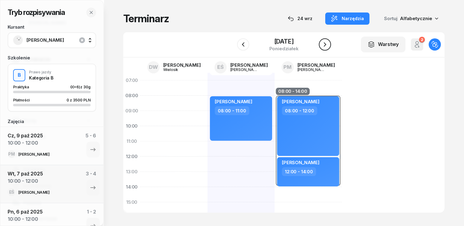
click at [329, 45] on icon "button" at bounding box center [324, 44] width 7 height 7
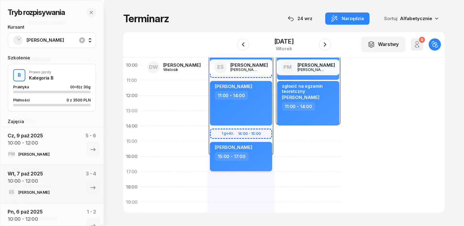
scroll to position [31, 0]
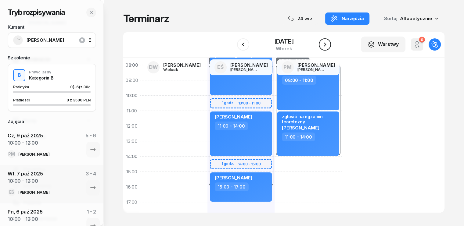
click at [329, 47] on icon "button" at bounding box center [324, 44] width 7 height 7
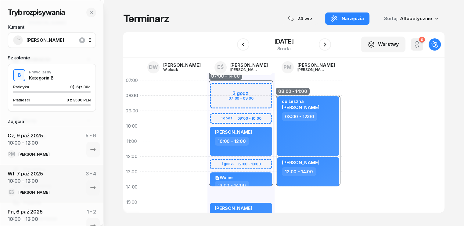
click at [213, 193] on div "07:00 - 14:00 2 godz. 07:00 - 09:00 1 godz. 09:00 - 10:00 1 godz. 12:00 - 13:00…" at bounding box center [240, 210] width 67 height 275
select select "14"
select select "15"
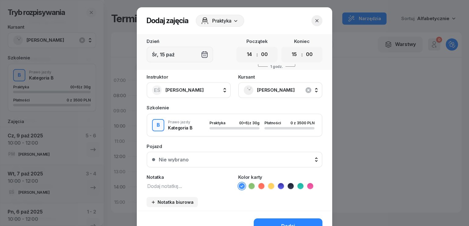
drag, startPoint x: 249, startPoint y: 55, endPoint x: 252, endPoint y: 60, distance: 5.9
click at [249, 55] on select "00 01 02 03 04 05 06 07 08 09 10 11 12 13 14 15 16 17 18 19 20 21 22 23" at bounding box center [250, 54] width 12 height 13
select select "07"
click at [244, 48] on select "00 01 02 03 04 05 06 07 08 09 10 11 12 13 14 15 16 17 18 19 20 21 22 23" at bounding box center [250, 54] width 12 height 13
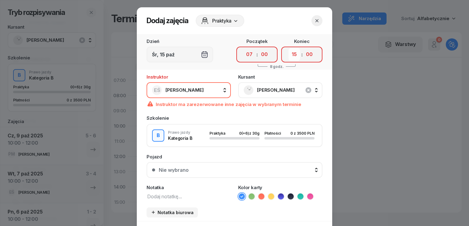
drag, startPoint x: 288, startPoint y: 56, endPoint x: 290, endPoint y: 59, distance: 3.5
click at [288, 56] on select "00 01 02 03 04 05 06 07 08 09 10 11 12 13 14 15 16 17 18 19 20 21 22 23" at bounding box center [294, 54] width 12 height 13
select select "09"
click at [288, 48] on select "00 01 02 03 04 05 06 07 08 09 10 11 12 13 14 15 16 17 18 19 20 21 22 23" at bounding box center [294, 54] width 12 height 13
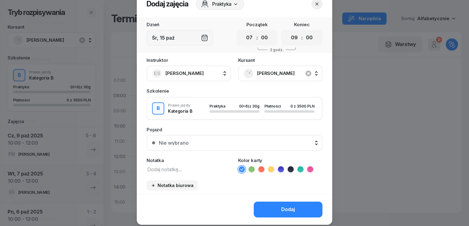
scroll to position [31, 0]
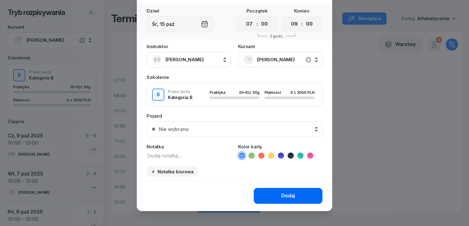
click at [286, 192] on div "Dodaj" at bounding box center [288, 196] width 14 height 8
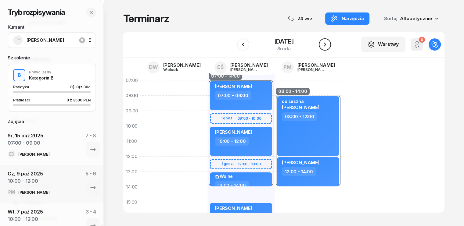
click at [329, 42] on icon "button" at bounding box center [324, 44] width 7 height 7
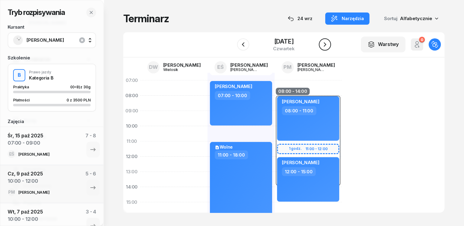
click at [329, 42] on icon "button" at bounding box center [324, 44] width 7 height 7
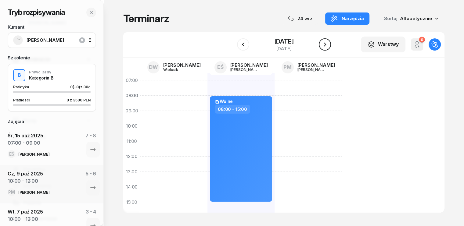
click at [329, 43] on icon "button" at bounding box center [324, 44] width 7 height 7
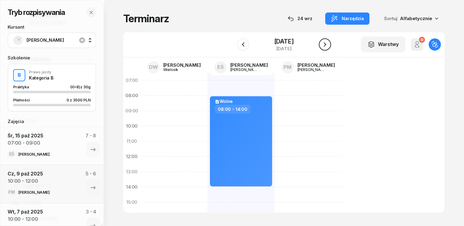
click at [329, 43] on icon "button" at bounding box center [324, 44] width 7 height 7
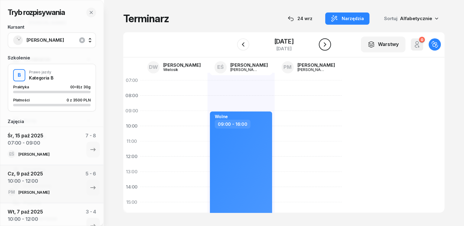
click at [329, 43] on icon "button" at bounding box center [324, 44] width 7 height 7
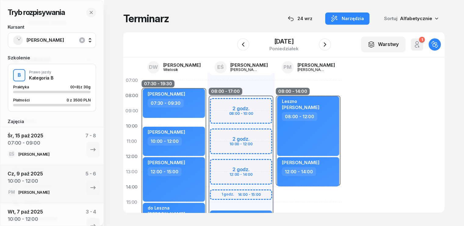
click at [239, 90] on div "08:00 - 17:00 2 godz. 08:00 - 10:00 2 godz. 10:00 - 12:00 2 godz. 12:00 - 14:00…" at bounding box center [240, 210] width 67 height 275
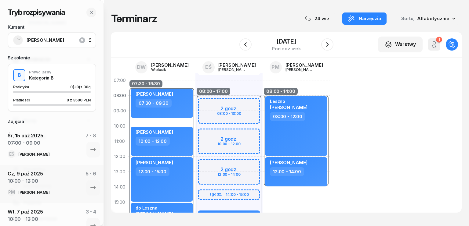
select select "07"
select select "09"
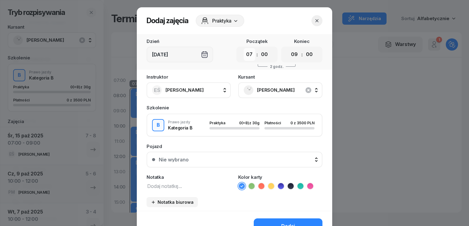
click at [251, 55] on select "00 01 02 03 04 05 06 07 08 09 10 11 12 13 14 15 16 17 18 19 20 21 22 23" at bounding box center [250, 54] width 12 height 13
select select "08"
click at [244, 48] on select "00 01 02 03 04 05 06 07 08 09 10 11 12 13 14 15 16 17 18 19 20 21 22 23" at bounding box center [250, 54] width 12 height 13
drag, startPoint x: 288, startPoint y: 55, endPoint x: 290, endPoint y: 59, distance: 3.6
click at [288, 55] on select "00 01 02 03 04 05 06 07 08 09 10 11 12 13 14 15 16 17 18 19 20 21 22 23" at bounding box center [294, 54] width 12 height 13
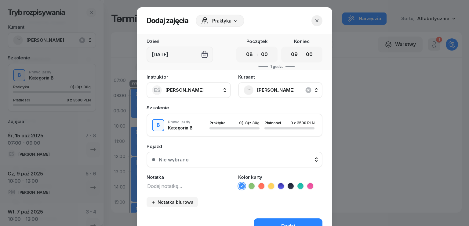
select select "11"
click at [288, 48] on select "00 01 02 03 04 05 06 07 08 09 10 11 12 13 14 15 16 17 18 19 20 21 22 23" at bounding box center [294, 54] width 12 height 13
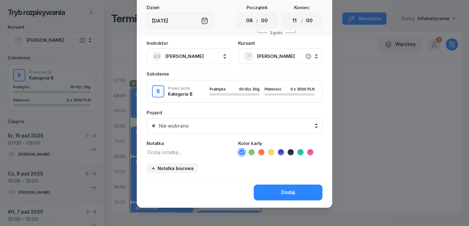
scroll to position [34, 0]
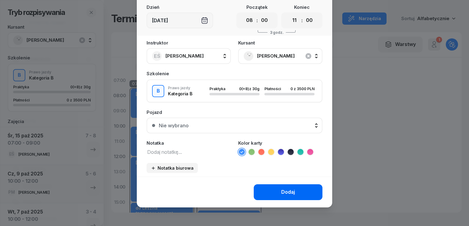
click at [287, 192] on div "Dodaj" at bounding box center [288, 193] width 14 height 8
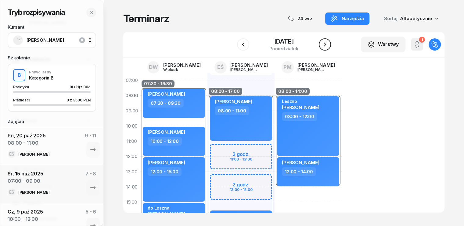
click at [329, 45] on icon "button" at bounding box center [324, 44] width 7 height 7
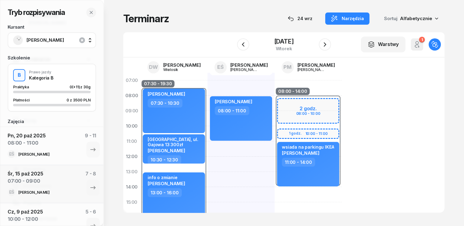
click at [312, 89] on div "08:00 - 14:00 2 godz. 08:00 - 10:00 1 godz. 10:00 - 11:00 kursant odwołał [PERS…" at bounding box center [308, 210] width 67 height 275
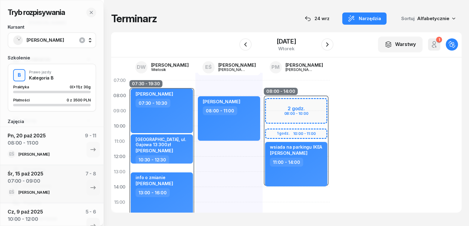
select select "07"
select select "08"
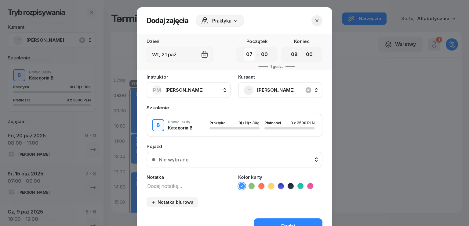
click at [250, 54] on select "00 01 02 03 04 05 06 07 08 09 10 11 12 13 14 15 16 17 18 19 20 21 22 23" at bounding box center [250, 54] width 12 height 13
select select "08"
click at [244, 48] on select "00 01 02 03 04 05 06 07 08 09 10 11 12 13 14 15 16 17 18 19 20 21 22 23" at bounding box center [250, 54] width 12 height 13
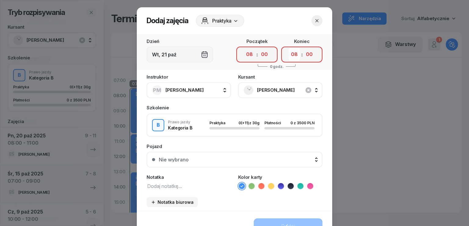
drag, startPoint x: 289, startPoint y: 56, endPoint x: 291, endPoint y: 60, distance: 4.1
click at [289, 56] on select "00 01 02 03 04 05 06 07 08 09 10 11 12 13 14 15 16 17 18 19 20 21 22 23" at bounding box center [294, 54] width 12 height 13
select select "11"
click at [288, 48] on select "00 01 02 03 04 05 06 07 08 09 10 11 12 13 14 15 16 17 18 19 20 21 22 23" at bounding box center [294, 54] width 12 height 13
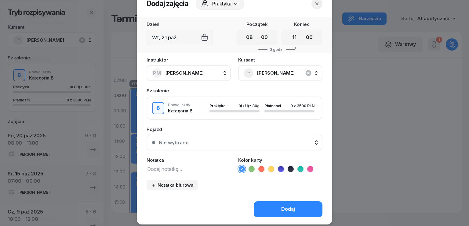
scroll to position [34, 0]
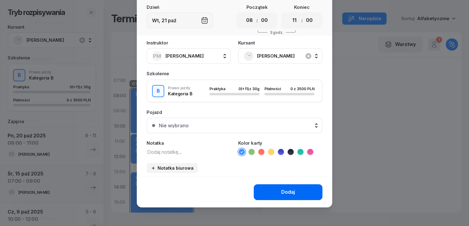
click at [297, 190] on button "Dodaj" at bounding box center [288, 193] width 69 height 16
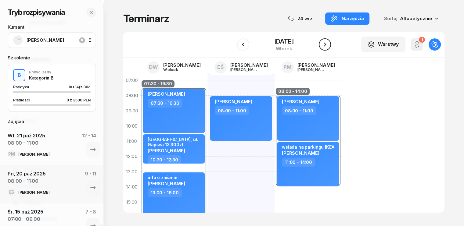
click at [326, 44] on icon "button" at bounding box center [325, 44] width 2 height 4
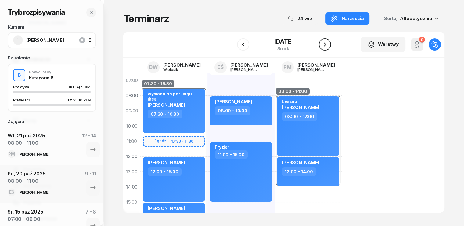
click at [329, 44] on icon "button" at bounding box center [324, 44] width 7 height 7
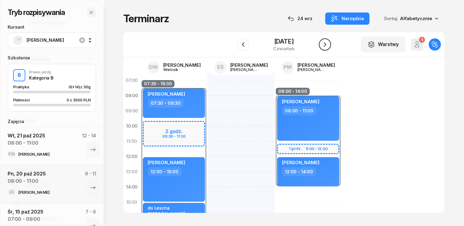
click at [329, 44] on icon "button" at bounding box center [324, 44] width 7 height 7
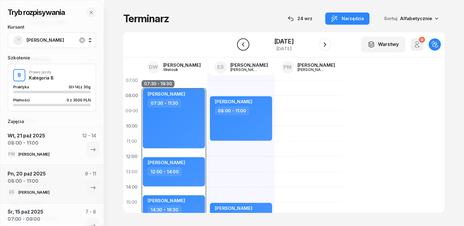
click at [240, 45] on icon "button" at bounding box center [243, 44] width 7 height 7
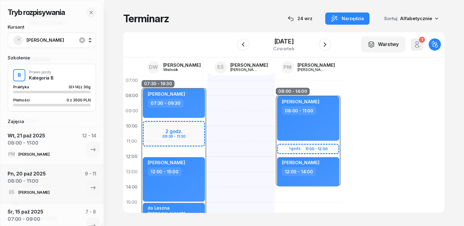
click at [207, 93] on div at bounding box center [240, 210] width 67 height 275
select select "07"
select select "09"
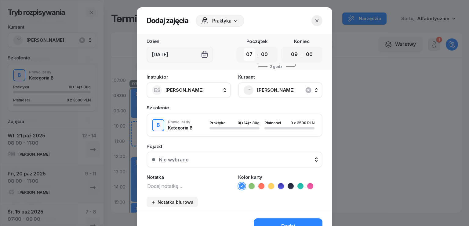
click at [246, 56] on select "00 01 02 03 04 05 06 07 08 09 10 11 12 13 14 15 16 17 18 19 20 21 22 23" at bounding box center [250, 54] width 12 height 13
select select "08"
click at [244, 48] on select "00 01 02 03 04 05 06 07 08 09 10 11 12 13 14 15 16 17 18 19 20 21 22 23" at bounding box center [250, 54] width 12 height 13
click at [288, 57] on select "00 01 02 03 04 05 06 07 08 09 10 11 12 13 14 15 16 17 18 19 20 21 22 23" at bounding box center [294, 54] width 12 height 13
select select "11"
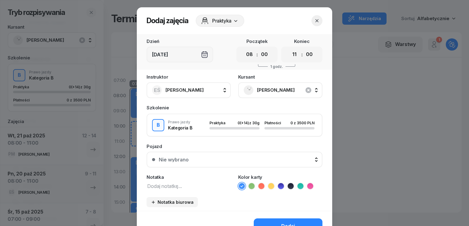
click at [288, 48] on select "00 01 02 03 04 05 06 07 08 09 10 11 12 13 14 15 16 17 18 19 20 21 22 23" at bounding box center [294, 54] width 12 height 13
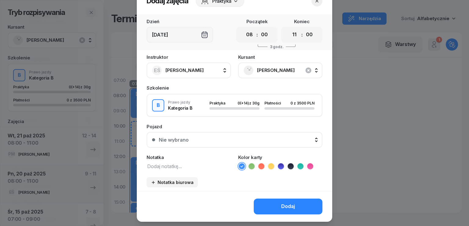
scroll to position [34, 0]
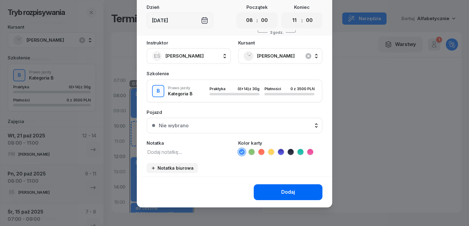
click at [294, 186] on button "Dodaj" at bounding box center [288, 193] width 69 height 16
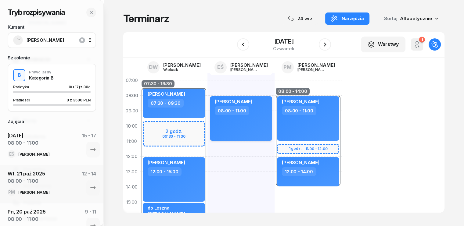
click at [243, 110] on div "08:00 - 11:00" at bounding box center [242, 110] width 54 height 9
select select "08"
select select "11"
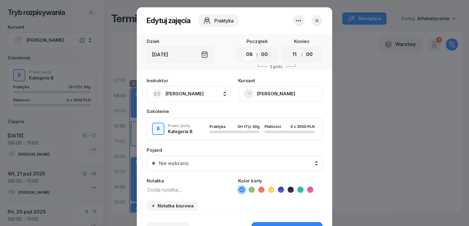
click at [246, 53] on select "00 01 02 03 04 05 06 07 08 09 10 11 12 13 14 15 16 17 18 19 20 21 22 23" at bounding box center [250, 54] width 12 height 13
select select "07"
click at [244, 48] on select "00 01 02 03 04 05 06 07 08 09 10 11 12 13 14 15 16 17 18 19 20 21 22 23" at bounding box center [250, 54] width 12 height 13
drag, startPoint x: 291, startPoint y: 55, endPoint x: 292, endPoint y: 60, distance: 5.3
click at [291, 55] on select "00 01 02 03 04 05 06 07 08 09 10 11 12 13 14 15 16 17 18 19 20 21 22 23" at bounding box center [294, 54] width 12 height 13
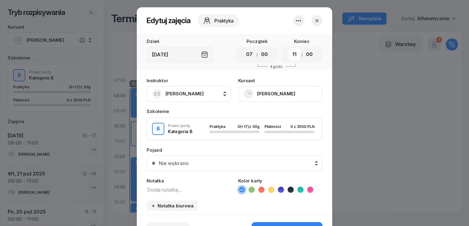
select select "10"
click at [288, 48] on select "00 01 02 03 04 05 06 07 08 09 10 11 12 13 14 15 16 17 18 19 20 21 22 23" at bounding box center [294, 54] width 12 height 13
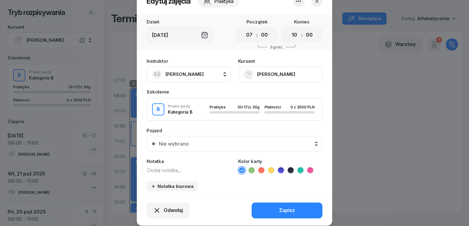
scroll to position [38, 0]
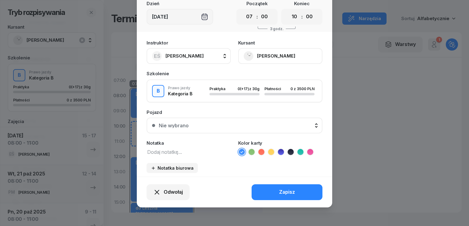
click at [290, 194] on div "Zapisz" at bounding box center [287, 193] width 16 height 8
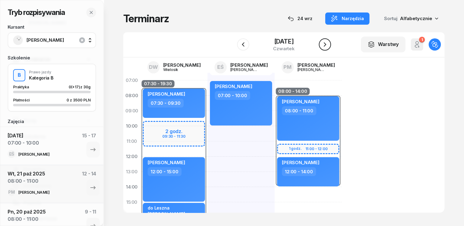
click at [326, 45] on icon "button" at bounding box center [325, 44] width 2 height 4
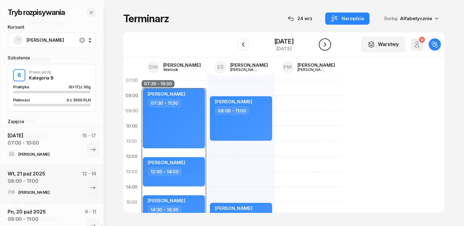
click at [326, 45] on icon "button" at bounding box center [325, 44] width 2 height 4
click at [329, 45] on icon "button" at bounding box center [324, 44] width 7 height 7
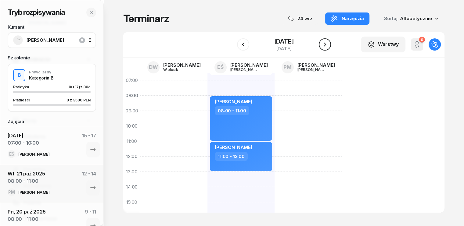
click at [326, 45] on icon "button" at bounding box center [325, 44] width 2 height 4
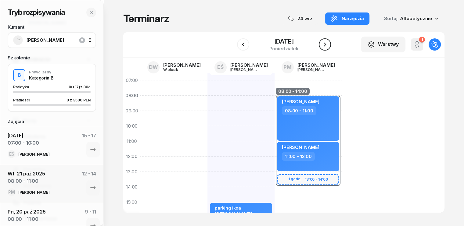
click at [329, 45] on icon "button" at bounding box center [324, 44] width 7 height 7
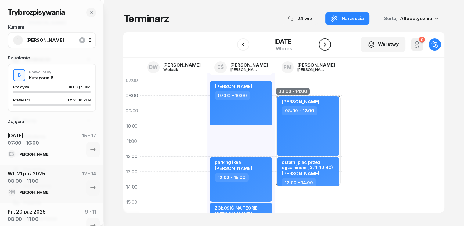
click at [326, 45] on icon "button" at bounding box center [325, 44] width 2 height 4
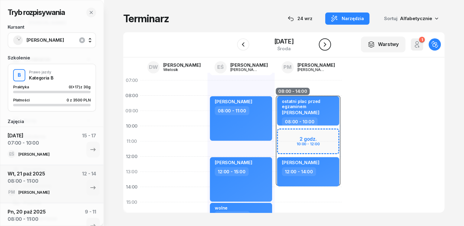
click at [329, 45] on icon "button" at bounding box center [324, 44] width 7 height 7
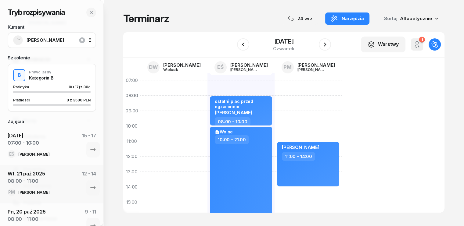
click at [275, 99] on div "kursant odwołał [PERSON_NAME] 08:00 - 11:00 [PERSON_NAME] 11:00 - 14:00" at bounding box center [308, 210] width 67 height 275
select select "08"
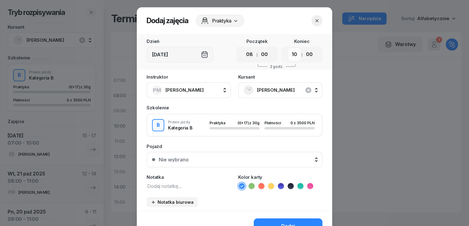
click at [290, 54] on select "00 01 02 03 04 05 06 07 08 09 10 11 12 13 14 15 16 17 18 19 20 21 22 23" at bounding box center [294, 54] width 12 height 13
select select "11"
click at [288, 48] on select "00 01 02 03 04 05 06 07 08 09 10 11 12 13 14 15 16 17 18 19 20 21 22 23" at bounding box center [294, 54] width 12 height 13
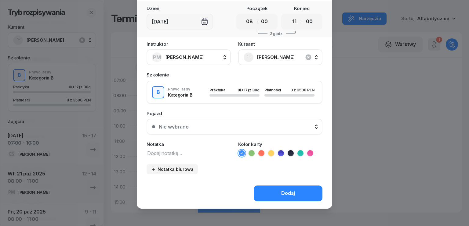
scroll to position [34, 0]
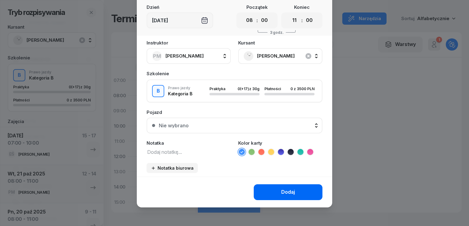
click at [284, 192] on div "Dodaj" at bounding box center [288, 193] width 14 height 8
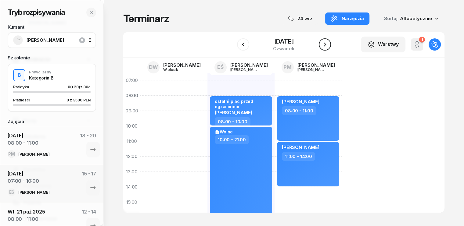
click at [329, 45] on icon "button" at bounding box center [324, 44] width 7 height 7
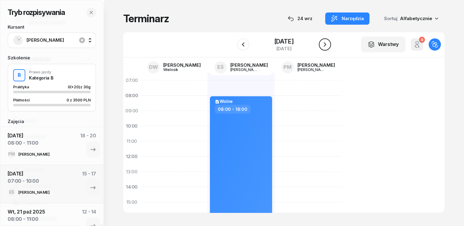
click at [329, 45] on icon "button" at bounding box center [324, 44] width 7 height 7
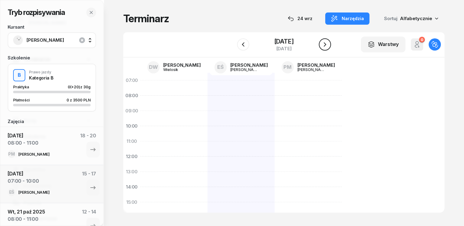
click at [330, 45] on button "button" at bounding box center [325, 44] width 12 height 12
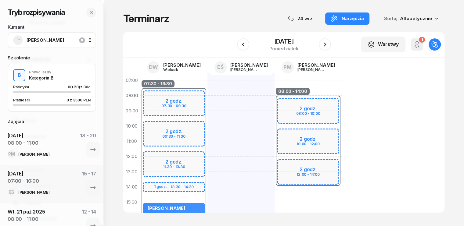
click at [180, 84] on div "07:30 - 19:30 2 godz. 07:30 - 09:30 2 godz. 09:30 - 11:30 2 godz. 11:30 - 13:30…" at bounding box center [173, 210] width 67 height 275
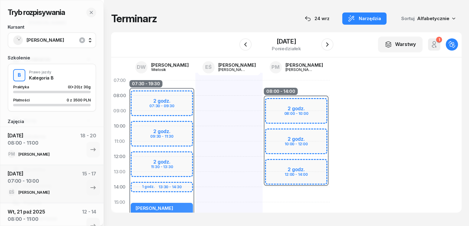
select select "07"
select select "09"
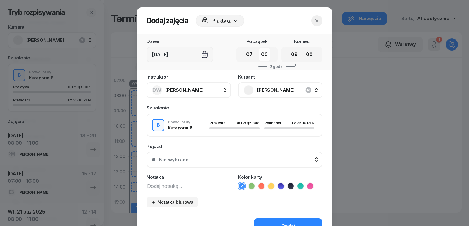
click at [259, 55] on select "00 05 10 15 20 25 30 35 40 45 50 55" at bounding box center [264, 54] width 12 height 13
select select "30"
click at [258, 48] on select "00 05 10 15 20 25 30 35 40 45 50 55" at bounding box center [264, 54] width 12 height 13
click at [295, 55] on select "00 01 02 03 04 05 06 07 08 09 10 11 12 13 14 15 16 17 18 19 20 21 22 23" at bounding box center [294, 54] width 12 height 13
select select "10"
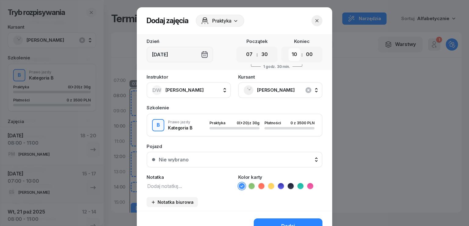
click at [288, 48] on select "00 01 02 03 04 05 06 07 08 09 10 11 12 13 14 15 16 17 18 19 20 21 22 23" at bounding box center [294, 54] width 12 height 13
click at [305, 56] on select "00 05 10 15 20 25 30 35 40 45 50 55" at bounding box center [309, 54] width 12 height 13
select select "30"
click at [303, 48] on select "00 05 10 15 20 25 30 35 40 45 50 55" at bounding box center [309, 54] width 12 height 13
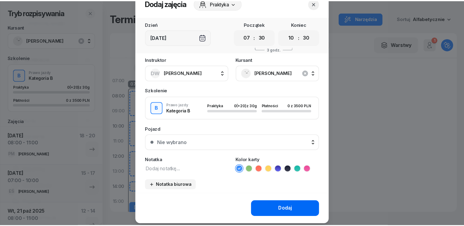
scroll to position [34, 0]
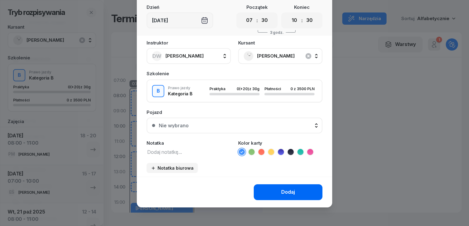
click at [283, 189] on div "Dodaj" at bounding box center [288, 193] width 14 height 8
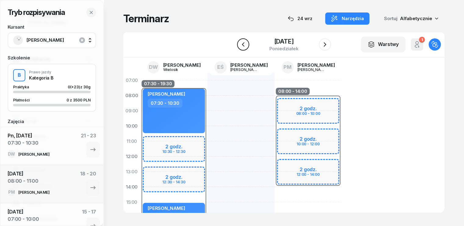
click at [241, 43] on icon "button" at bounding box center [243, 44] width 7 height 7
click at [242, 43] on icon "button" at bounding box center [243, 44] width 7 height 7
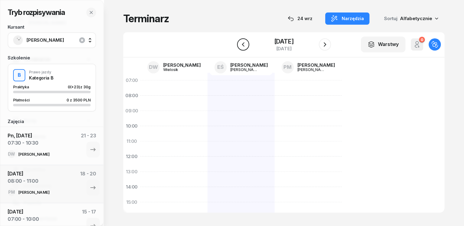
click at [242, 43] on icon "button" at bounding box center [243, 44] width 7 height 7
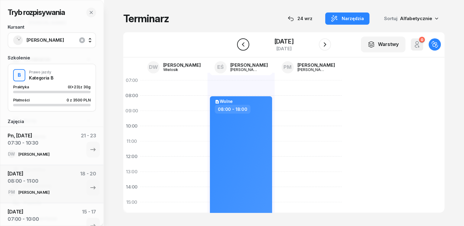
click at [242, 43] on button "button" at bounding box center [243, 44] width 12 height 12
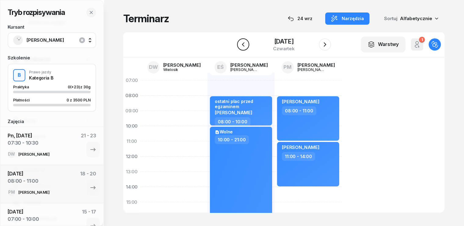
click at [242, 45] on icon "button" at bounding box center [243, 44] width 2 height 4
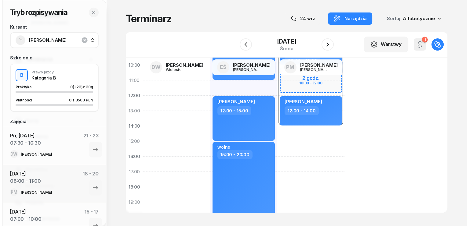
scroll to position [31, 0]
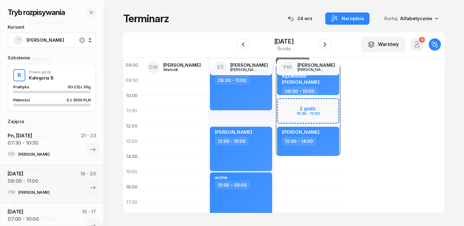
click at [292, 166] on div "08:00 - 14:00 2 godz. 10:00 - 12:00 ostatni plac przed egzaminem [PERSON_NAME] …" at bounding box center [308, 179] width 67 height 275
select select "14"
select select "16"
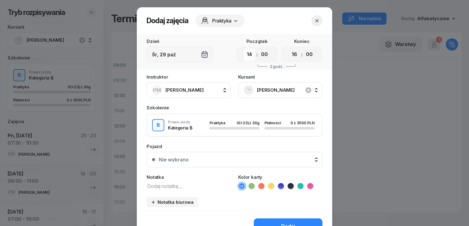
click at [247, 57] on select "00 01 02 03 04 05 06 07 08 09 10 11 12 13 14 15 16 17 18 19 20 21 22 23" at bounding box center [250, 54] width 12 height 13
select select "10"
click at [244, 48] on select "00 01 02 03 04 05 06 07 08 09 10 11 12 13 14 15 16 17 18 19 20 21 22 23" at bounding box center [250, 54] width 12 height 13
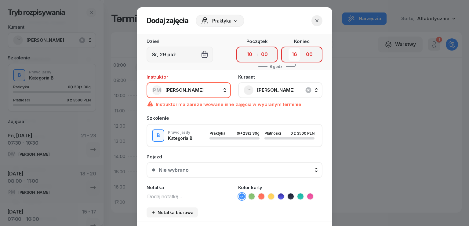
click at [291, 58] on select "00 01 02 03 04 05 06 07 08 09 10 11 12 13 14 15 16 17 18 19 20 21 22 23" at bounding box center [294, 54] width 12 height 13
select select "12"
click at [288, 48] on select "00 01 02 03 04 05 06 07 08 09 10 11 12 13 14 15 16 17 18 19 20 21 22 23" at bounding box center [294, 54] width 12 height 13
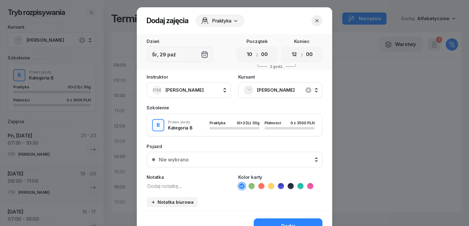
click at [170, 186] on textarea at bounding box center [188, 186] width 84 height 8
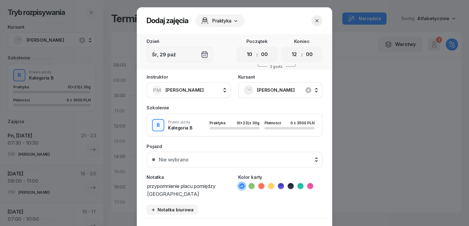
scroll to position [0, 0]
click at [151, 194] on textarea "przypomnienie placu pomiędzy wujazdami do [GEOGRAPHIC_DATA]" at bounding box center [188, 190] width 84 height 16
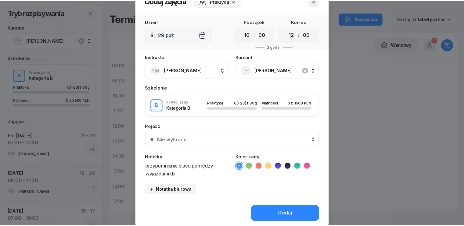
scroll to position [31, 0]
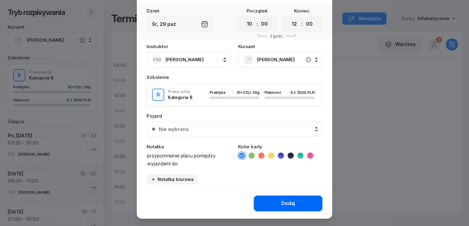
type textarea "przypomnienie placu pomiędzy wyjazdami do [GEOGRAPHIC_DATA]"
click at [287, 202] on div "Dodaj" at bounding box center [288, 204] width 14 height 8
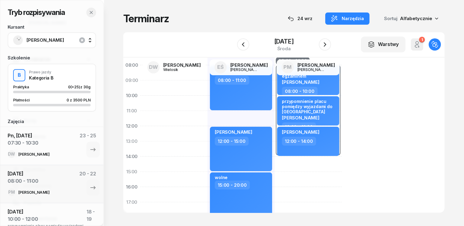
click at [90, 13] on icon "button" at bounding box center [91, 12] width 3 height 3
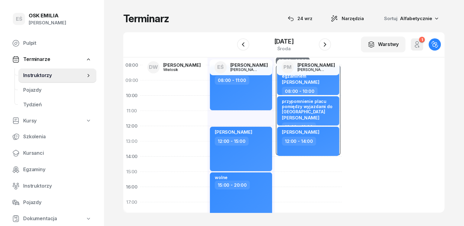
click at [38, 75] on span "Instruktorzy" at bounding box center [54, 76] width 62 height 8
click at [274, 39] on div "[DATE]" at bounding box center [284, 41] width 20 height 6
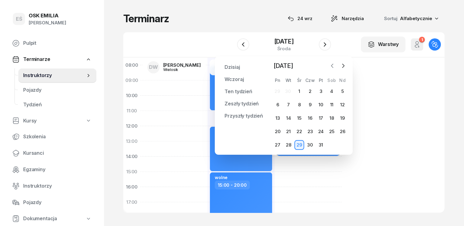
click at [336, 66] on button "button" at bounding box center [332, 65] width 9 height 9
click at [277, 94] on div "1" at bounding box center [278, 92] width 10 height 10
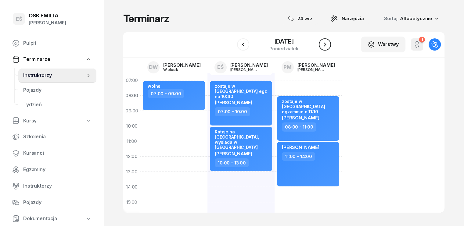
click at [323, 44] on icon "button" at bounding box center [324, 44] width 7 height 7
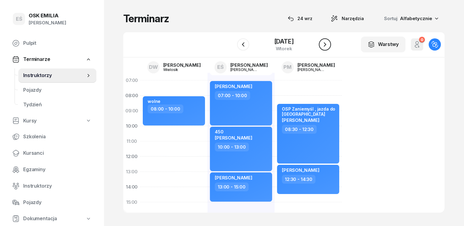
click at [323, 44] on icon "button" at bounding box center [324, 44] width 7 height 7
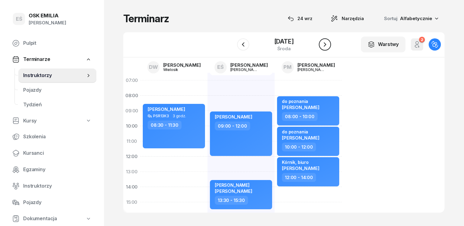
click at [323, 44] on icon "button" at bounding box center [324, 44] width 7 height 7
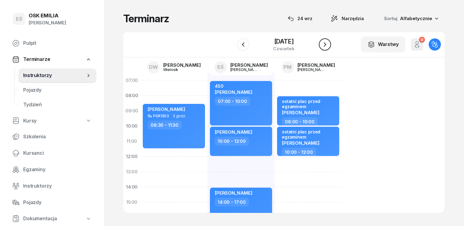
click at [323, 44] on icon "button" at bounding box center [324, 44] width 7 height 7
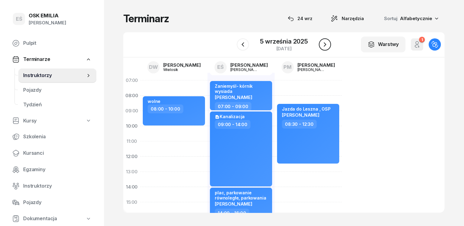
click at [323, 44] on icon "button" at bounding box center [324, 44] width 7 height 7
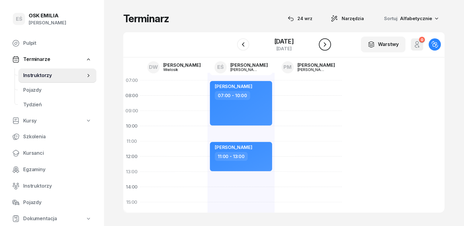
click at [323, 44] on icon "button" at bounding box center [324, 44] width 7 height 7
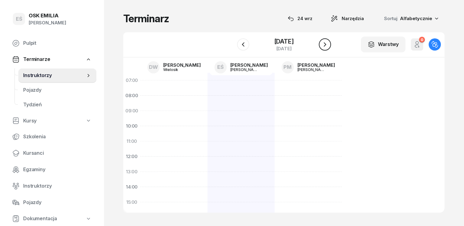
click at [323, 44] on icon "button" at bounding box center [324, 44] width 7 height 7
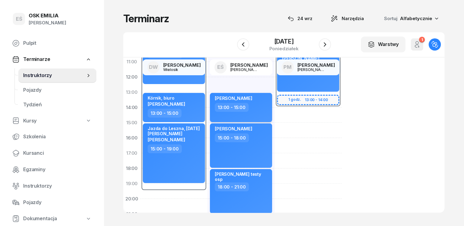
scroll to position [92, 0]
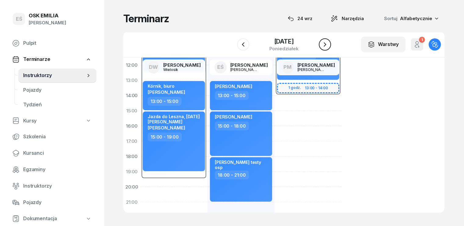
click at [326, 43] on icon "button" at bounding box center [324, 44] width 7 height 7
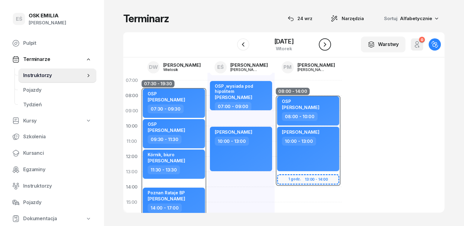
click at [325, 44] on icon "button" at bounding box center [325, 44] width 2 height 4
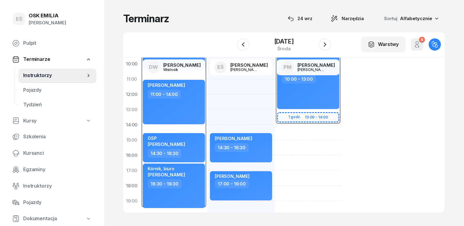
scroll to position [122, 0]
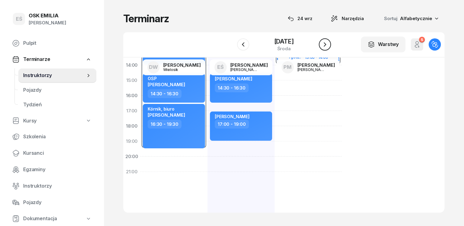
click at [323, 45] on icon "button" at bounding box center [324, 44] width 7 height 7
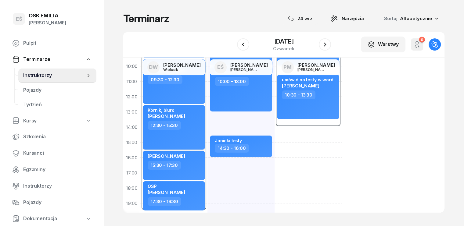
scroll to position [61, 0]
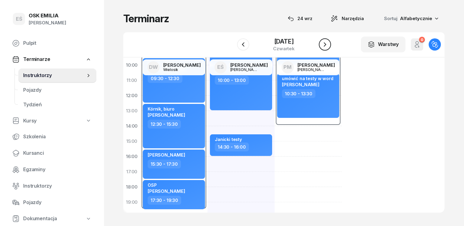
click at [326, 45] on icon "button" at bounding box center [324, 44] width 7 height 7
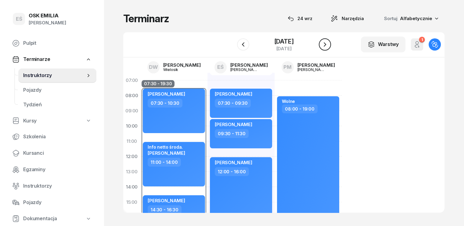
click at [327, 43] on icon "button" at bounding box center [324, 44] width 7 height 7
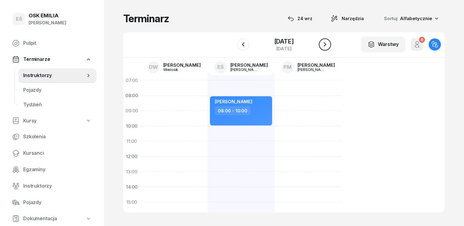
click at [327, 43] on icon "button" at bounding box center [324, 44] width 7 height 7
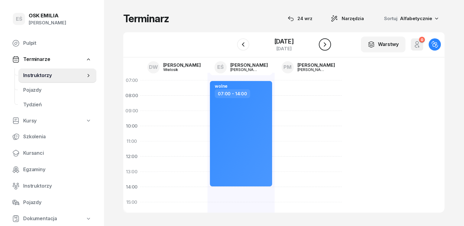
click at [327, 44] on icon "button" at bounding box center [324, 44] width 7 height 7
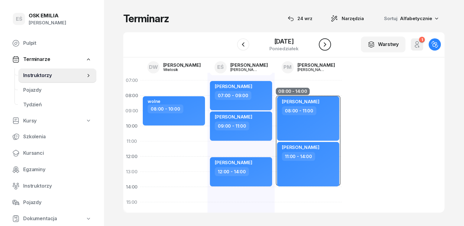
click at [329, 43] on icon "button" at bounding box center [324, 44] width 7 height 7
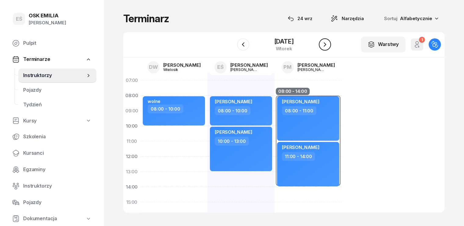
click at [329, 43] on icon "button" at bounding box center [324, 44] width 7 height 7
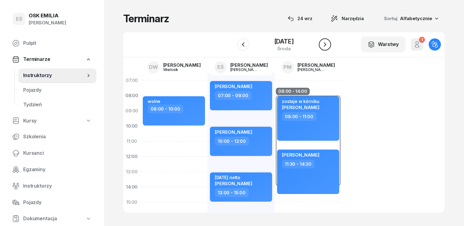
click at [329, 43] on icon "button" at bounding box center [324, 44] width 7 height 7
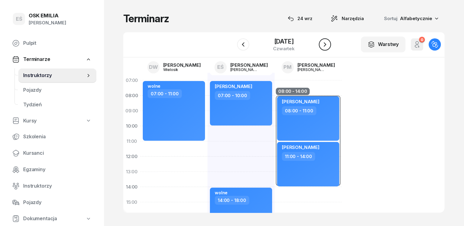
click at [329, 43] on icon "button" at bounding box center [324, 44] width 7 height 7
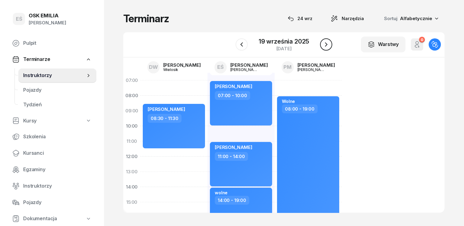
click at [329, 43] on icon "button" at bounding box center [326, 44] width 7 height 7
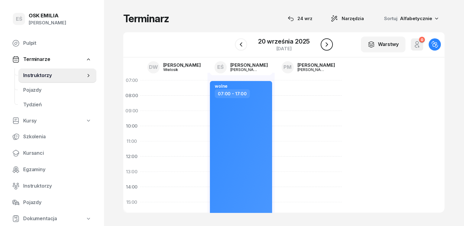
click at [329, 43] on icon "button" at bounding box center [326, 44] width 7 height 7
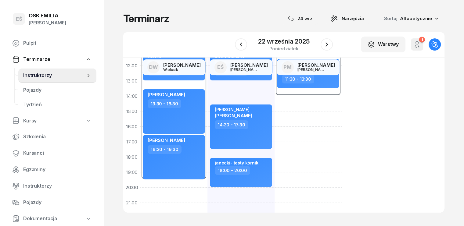
scroll to position [92, 0]
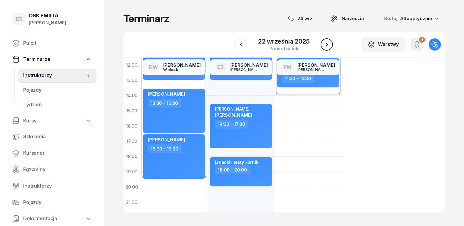
click at [328, 42] on icon "button" at bounding box center [326, 44] width 7 height 7
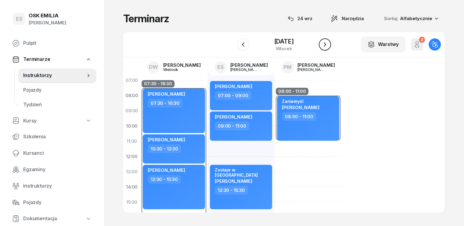
click at [328, 47] on icon "button" at bounding box center [324, 44] width 7 height 7
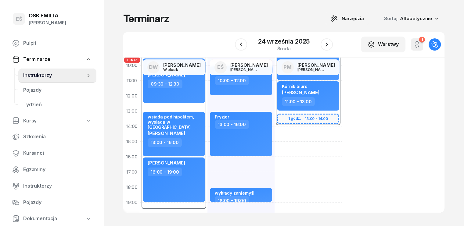
scroll to position [61, 0]
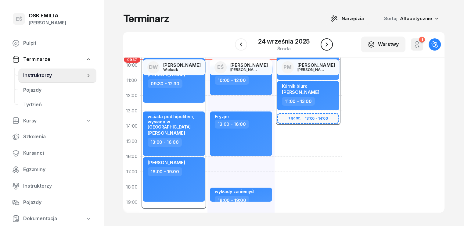
click at [326, 42] on icon "button" at bounding box center [326, 44] width 7 height 7
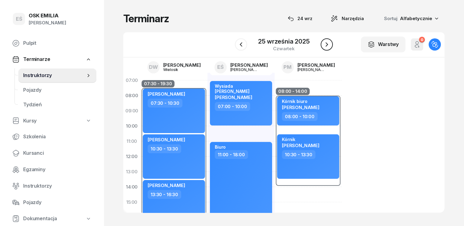
click at [327, 45] on icon "button" at bounding box center [327, 44] width 2 height 4
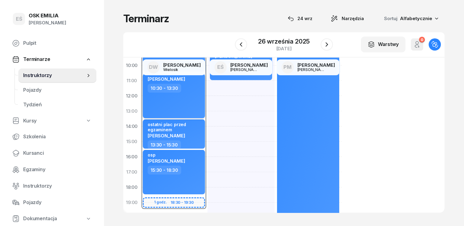
scroll to position [61, 0]
click at [295, 44] on div "26 września 2025" at bounding box center [284, 41] width 52 height 6
